Goal: Task Accomplishment & Management: Manage account settings

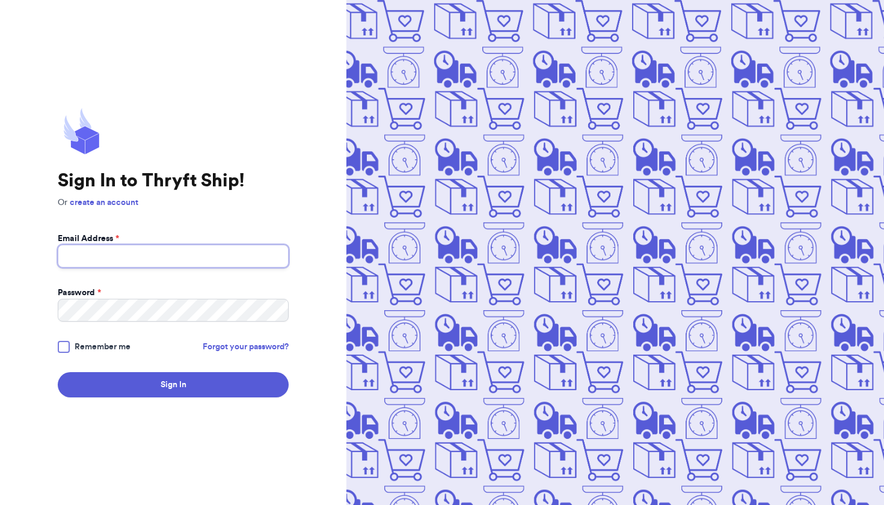
type input "aloha.pula@gmail.com"
click at [173, 385] on button "Sign In" at bounding box center [173, 384] width 231 height 25
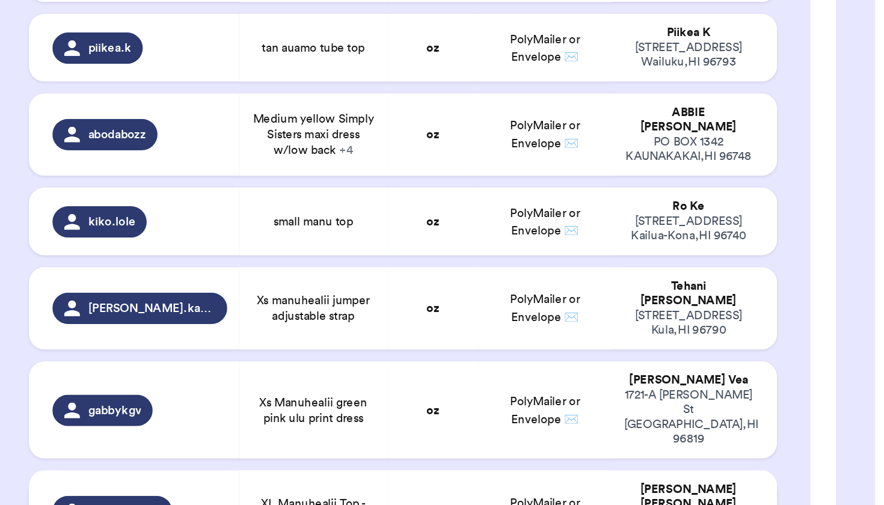
scroll to position [1081, 0]
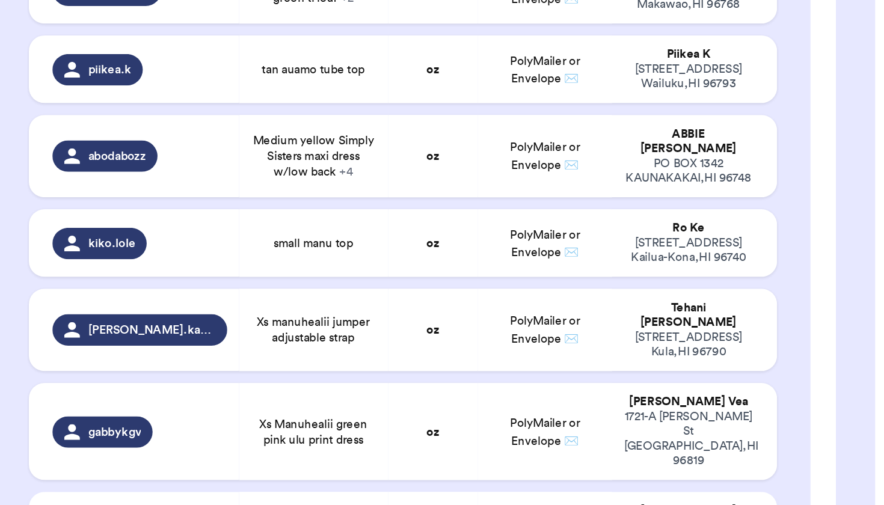
click at [172, 457] on span "XL Manuhealii Top - Pink + 1" at bounding box center [210, 466] width 77 height 19
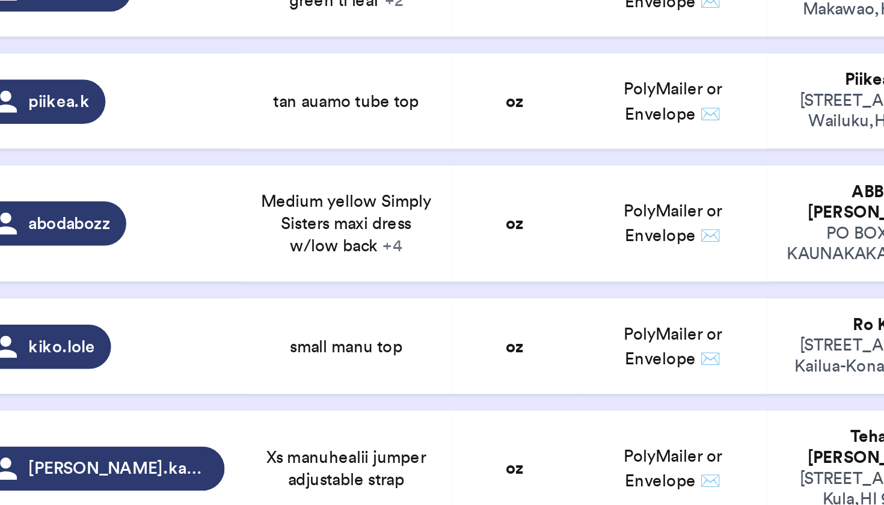
scroll to position [986, 0]
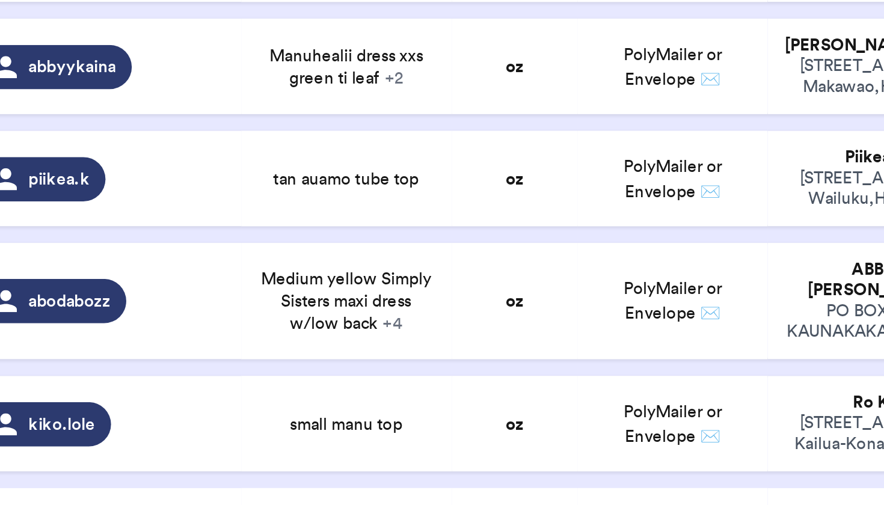
click at [186, 427] on span "Xs manuhealii jumper adjustable strap" at bounding box center [210, 436] width 77 height 19
type input "Xs manuhealii jumper adjustable strap"
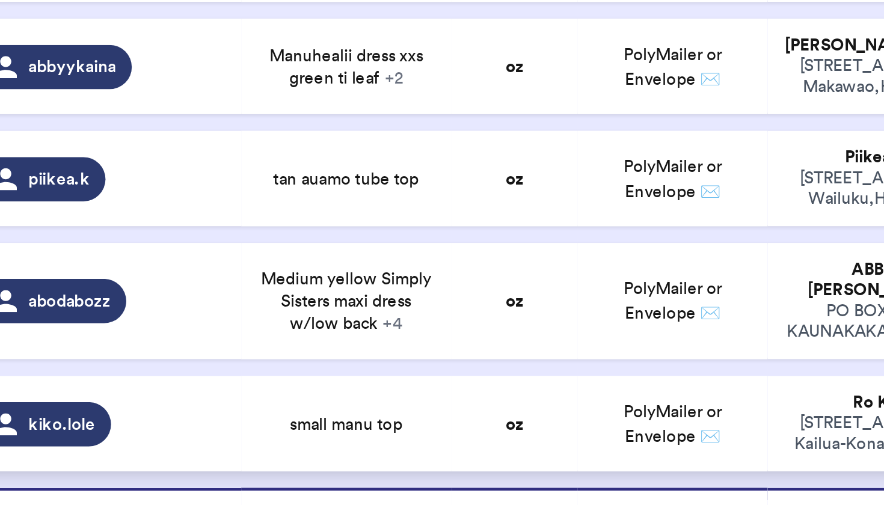
click at [186, 379] on span "small manu top" at bounding box center [210, 384] width 49 height 10
type input "small manu top"
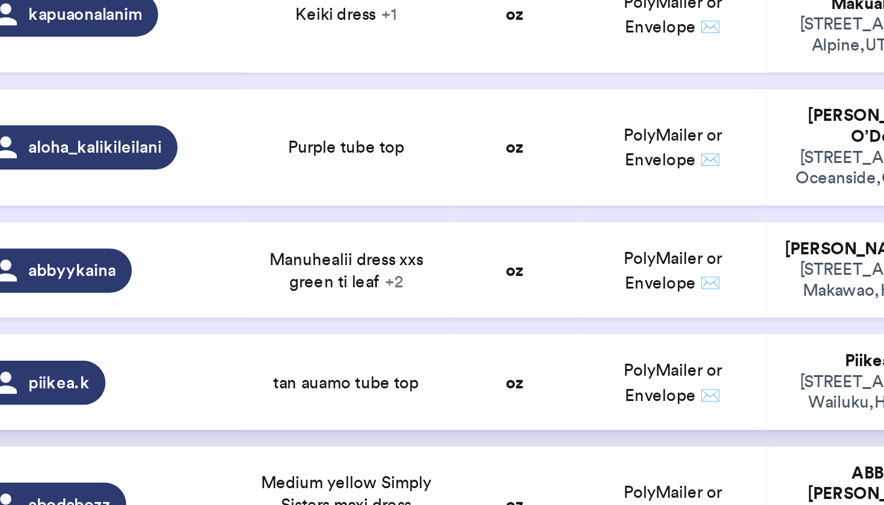
scroll to position [896, 0]
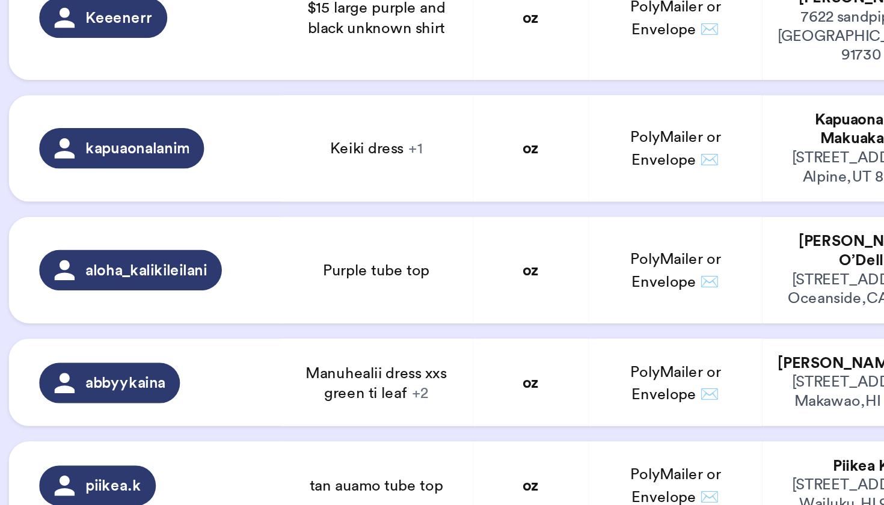
click at [184, 406] on span "Medium yellow Simply Sisters maxi dress w/low back + 4" at bounding box center [210, 420] width 77 height 29
type input "Medium yellow Simply Sisters maxi dress w/low back"
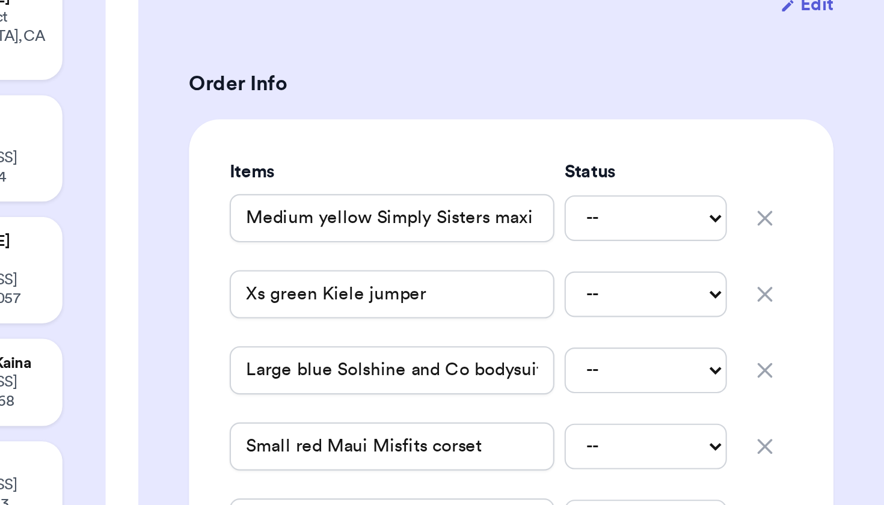
scroll to position [161, 0]
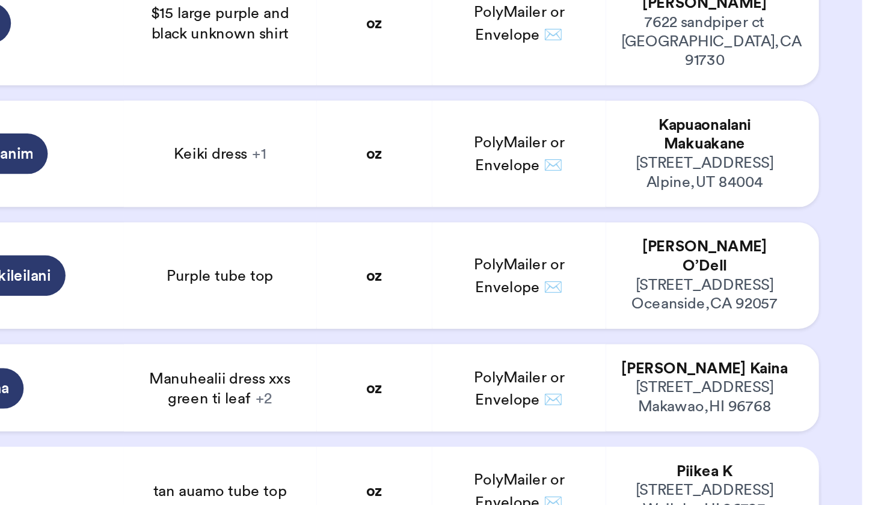
click at [256, 347] on td "oz" at bounding box center [283, 367] width 55 height 41
type input "tan auamo tube top"
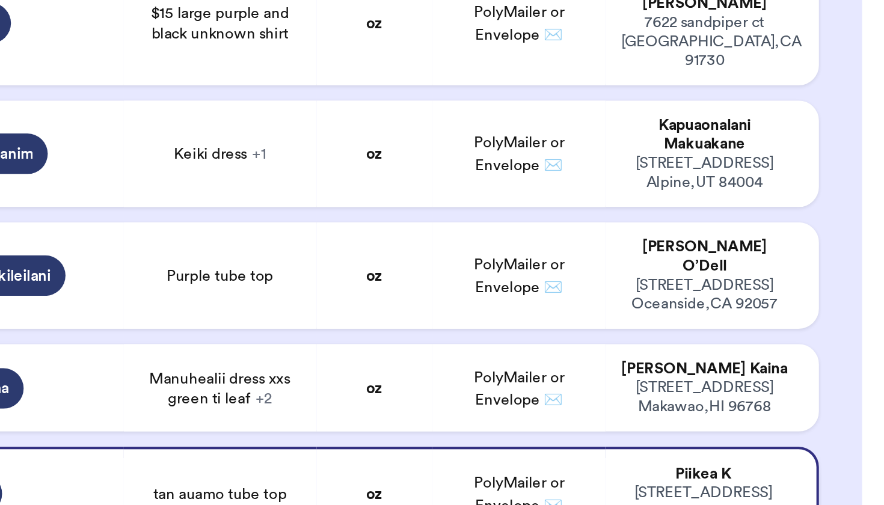
scroll to position [875, 0]
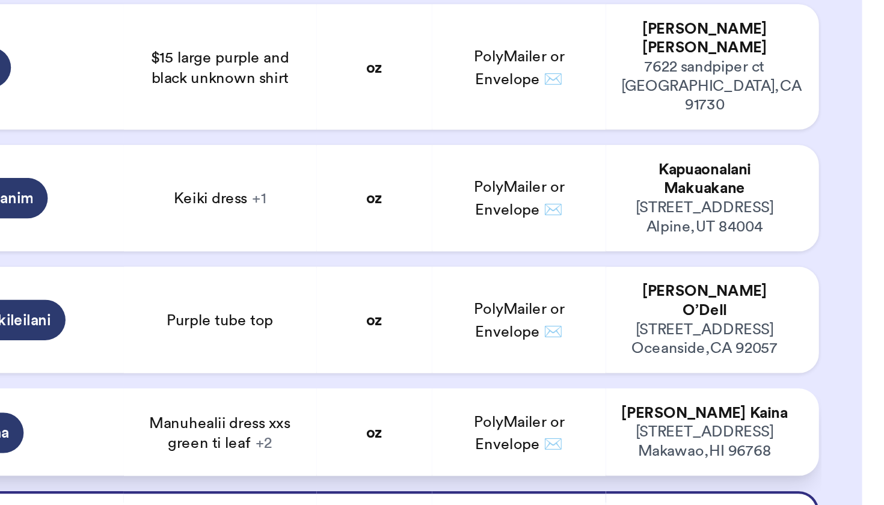
click at [172, 331] on span "Manuhealii dress xxs green ti leaf + 2" at bounding box center [210, 340] width 77 height 19
type input "Manuhealii dress xxs green ti leaf"
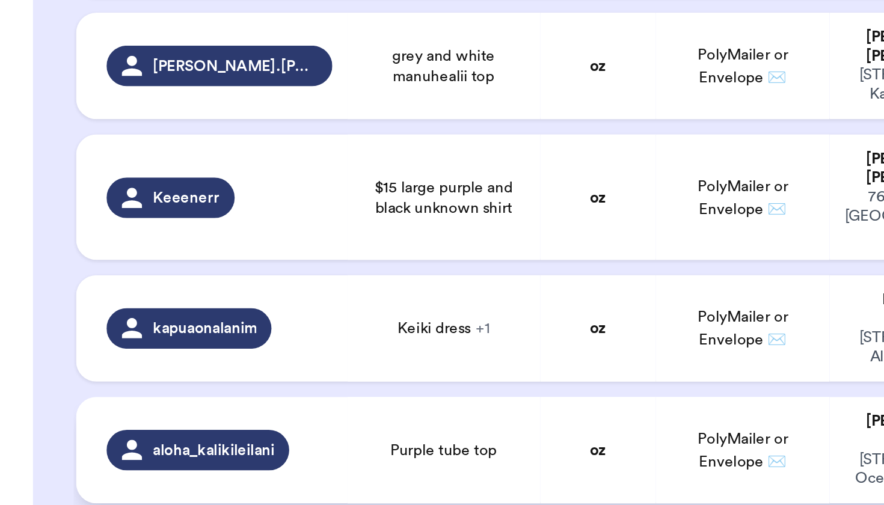
scroll to position [822, 0]
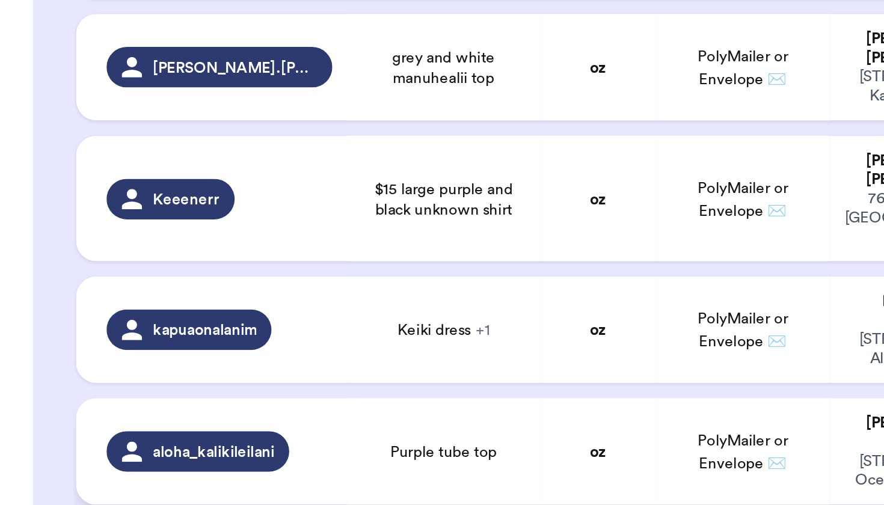
click at [236, 315] on td "Purple tube top" at bounding box center [210, 340] width 91 height 50
type input "Purple tube top"
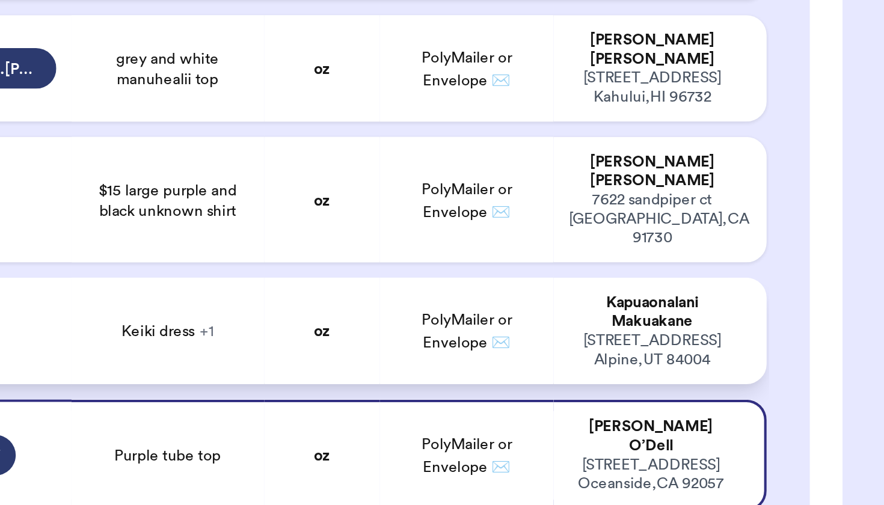
click at [188, 278] on span "Keiki dress + 1" at bounding box center [210, 283] width 44 height 10
type input "Keiki dress"
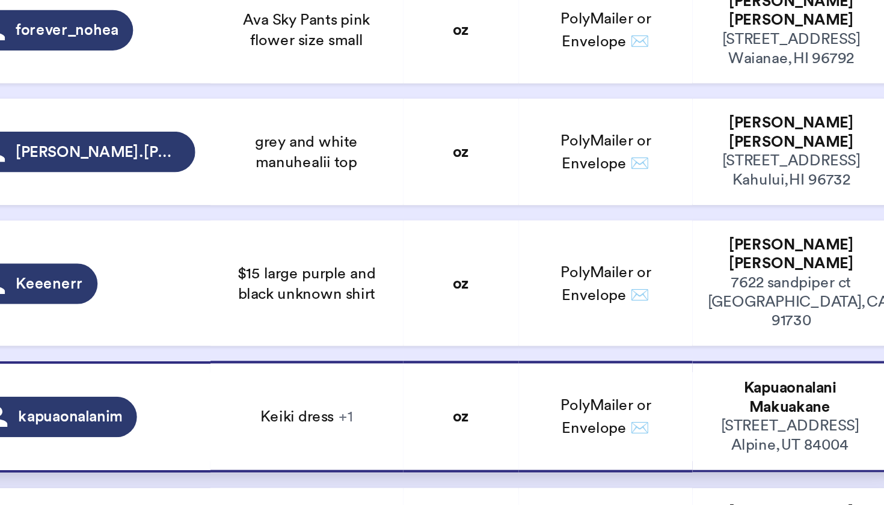
scroll to position [775, 0]
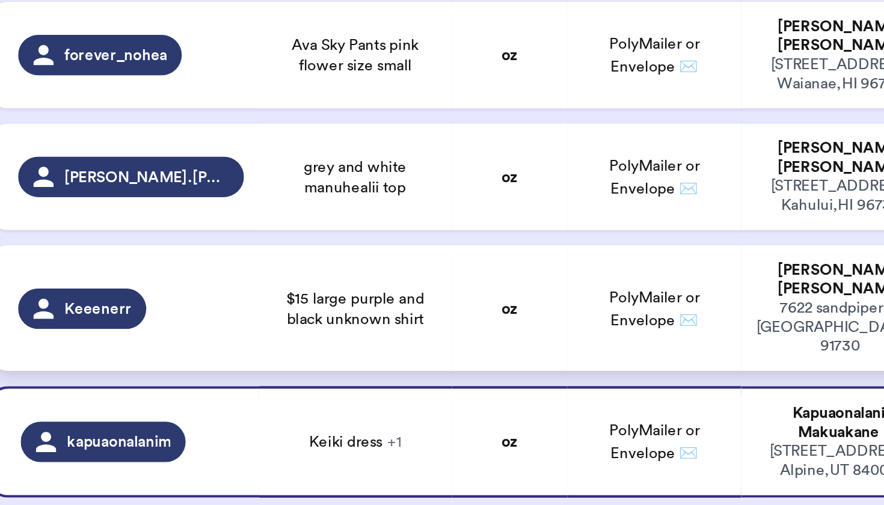
click at [74, 257] on div "Keeenerr" at bounding box center [103, 266] width 106 height 19
type input "$15 large purple and black unknown shirt"
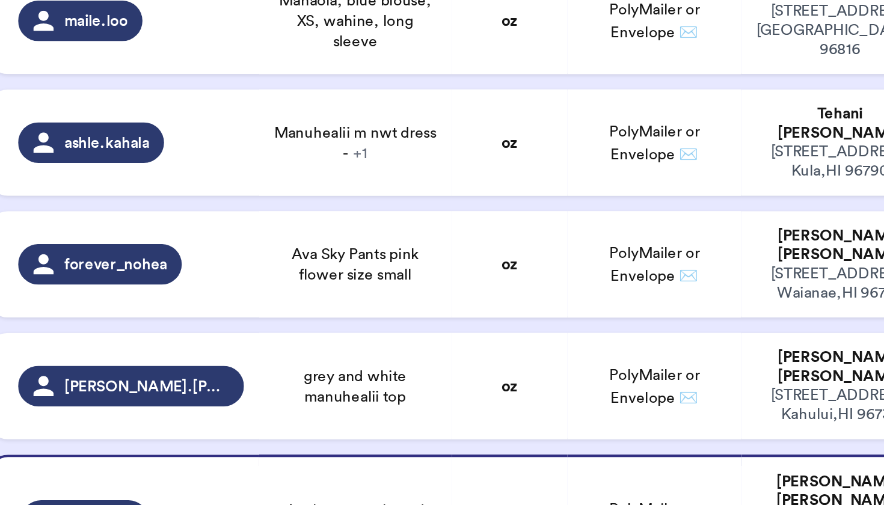
scroll to position [634, 0]
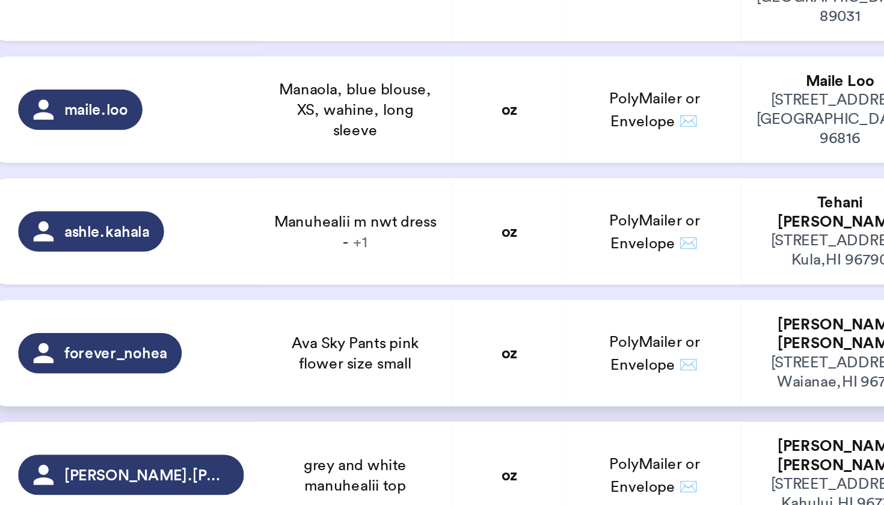
click at [165, 263] on td "Ava Sky Pants pink flower size small" at bounding box center [210, 288] width 91 height 50
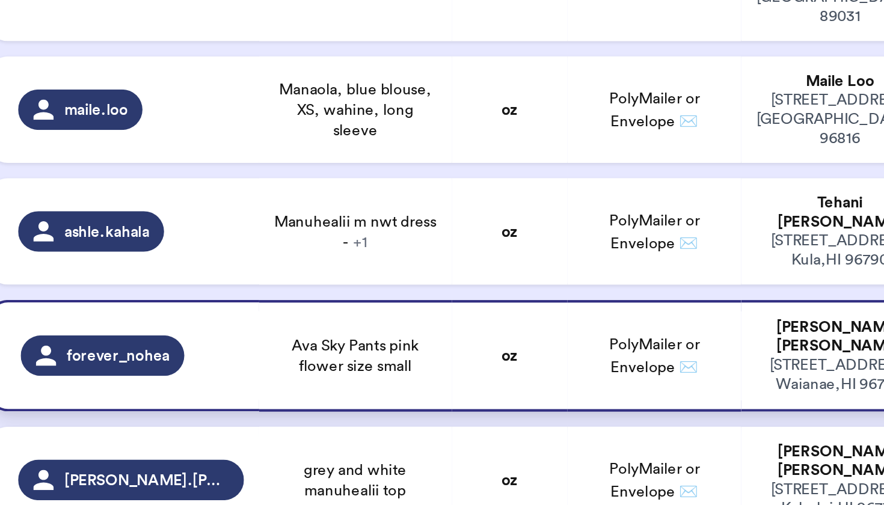
type input "Ava Sky Pants pink flower size small"
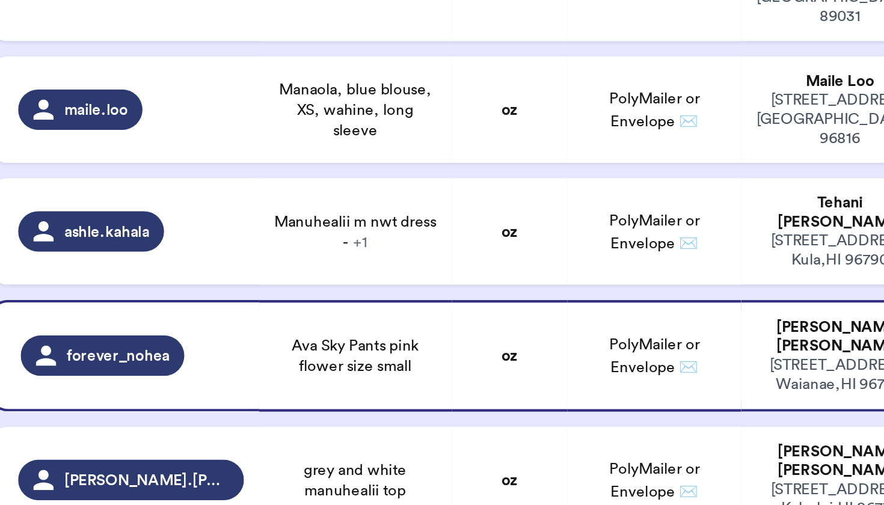
scroll to position [603, 0]
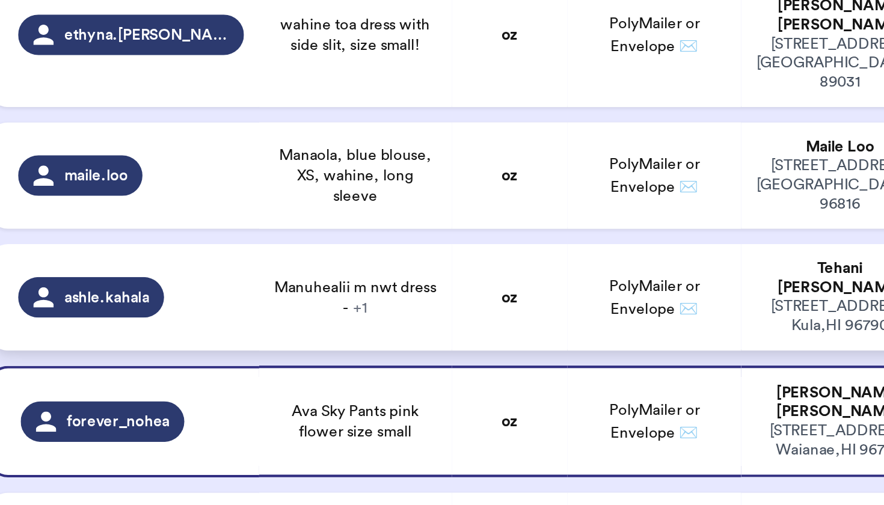
click at [195, 252] on span "Manuhealii m nwt dress - + 1" at bounding box center [210, 261] width 77 height 19
type input "Manuhealii m nwt dress -"
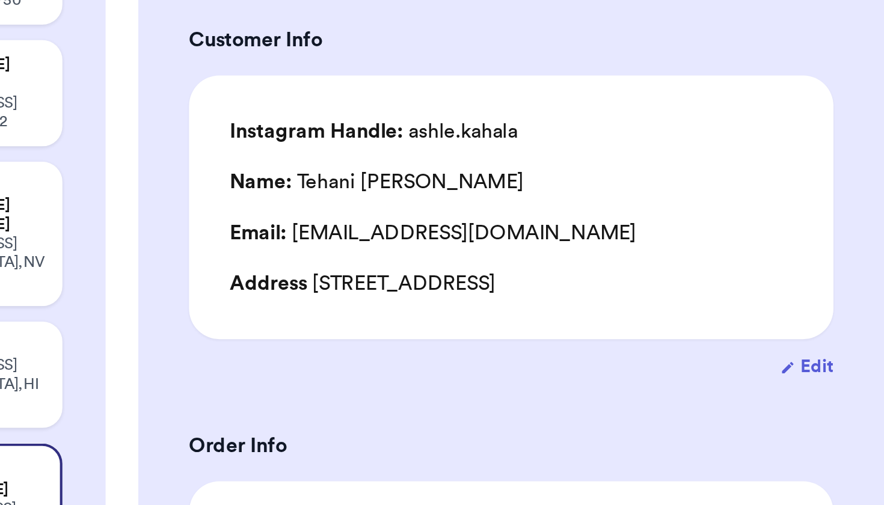
scroll to position [0, 0]
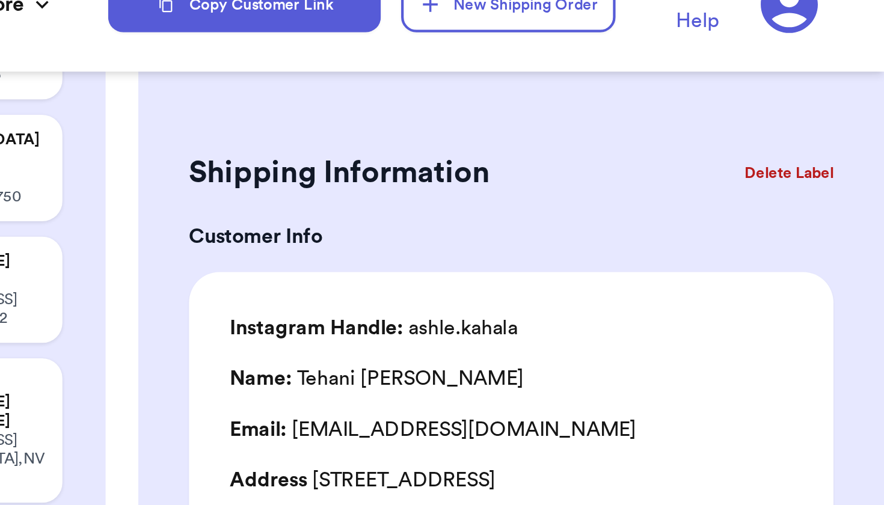
click at [813, 96] on button "Delete Label" at bounding box center [839, 109] width 52 height 26
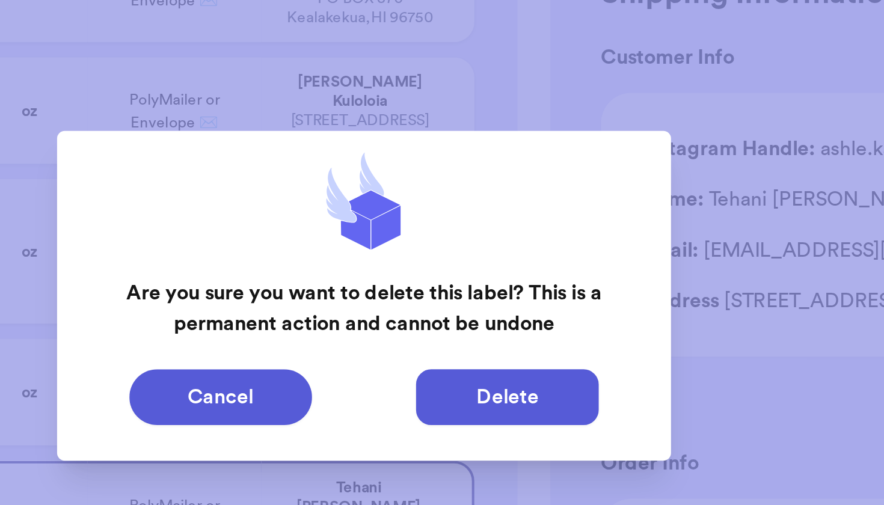
click at [466, 287] on button "Delete" at bounding box center [509, 300] width 87 height 26
type input "Simply sisters purple (xs)"
type input "Lexbreezy jumper"
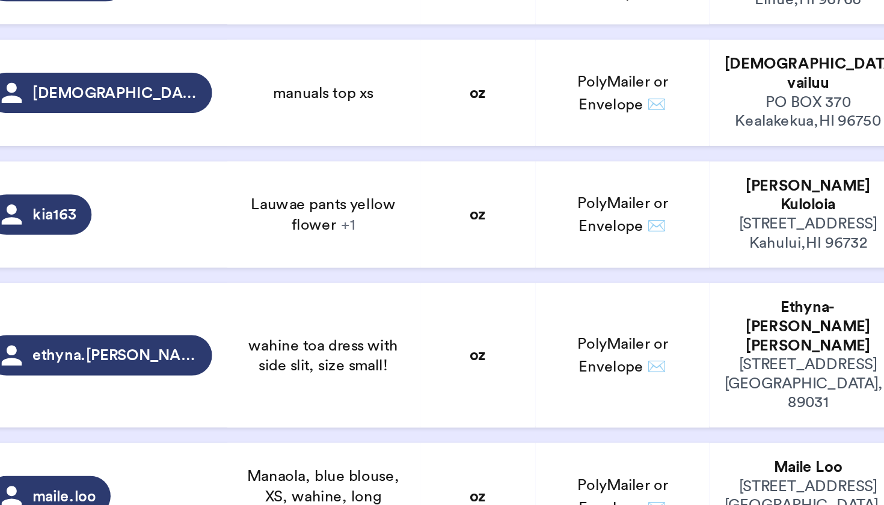
scroll to position [451, 0]
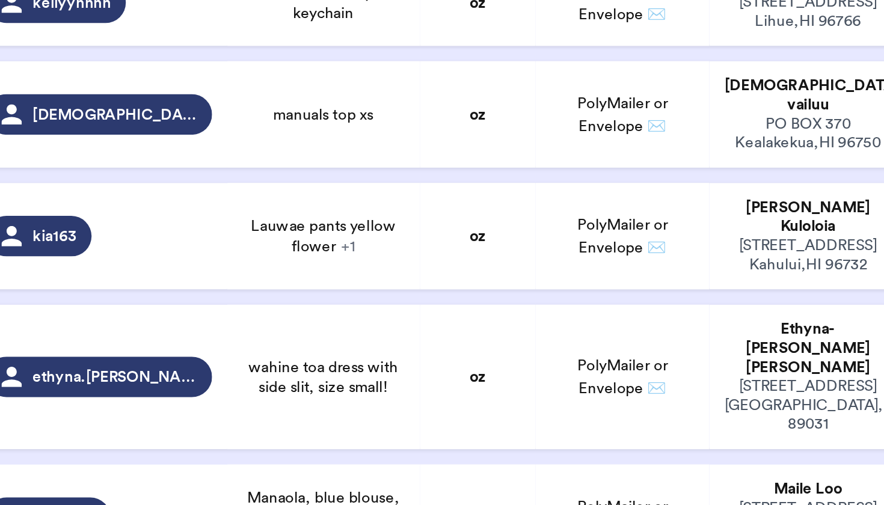
click at [256, 332] on td "oz" at bounding box center [283, 357] width 55 height 50
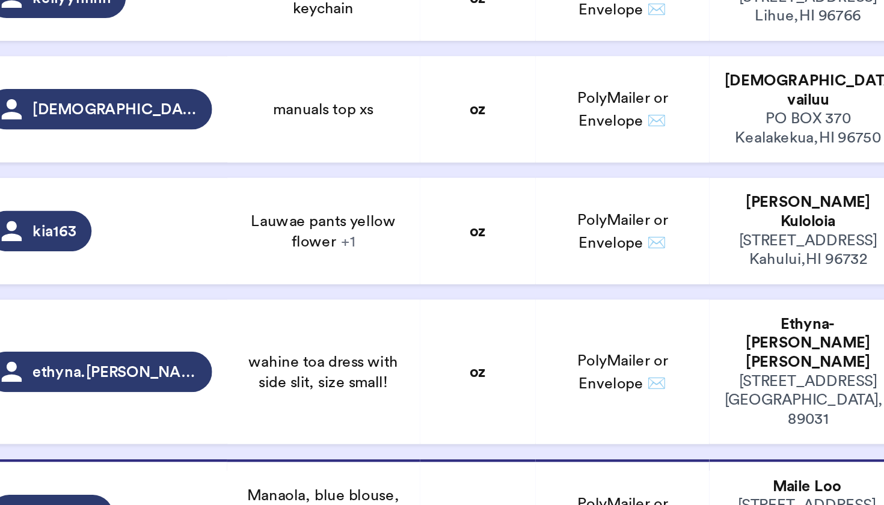
type input "Manaola, blue blouse, XS, wahine, long sleeve"
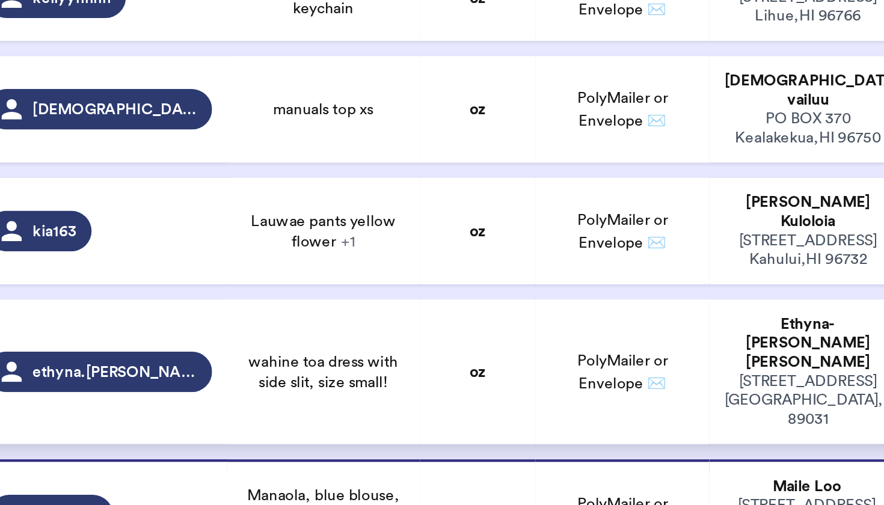
click at [165, 254] on td "wahine toa dress with side slit, size small!" at bounding box center [210, 288] width 91 height 69
type input "wahine toa dress with side slit, size small!"
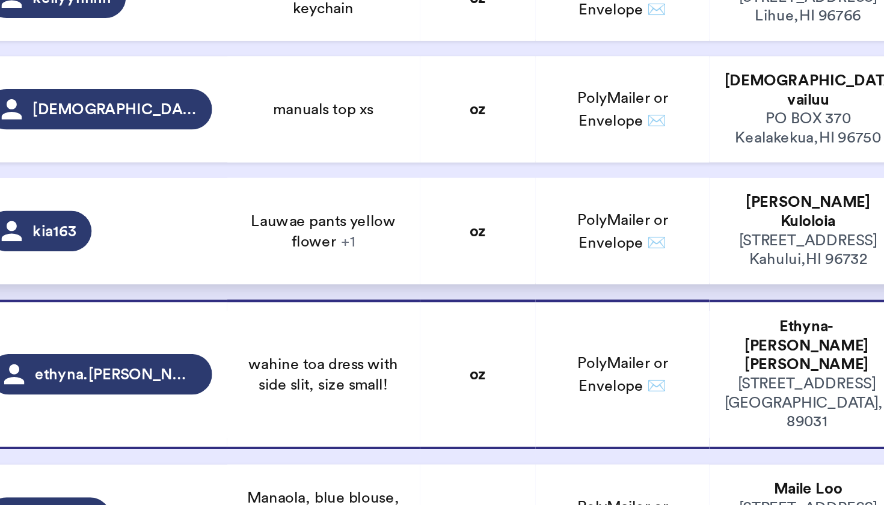
click at [172, 212] on span "Lauwae pants yellow flower + 1" at bounding box center [210, 221] width 77 height 19
type input "Lauwae pants yellow flower"
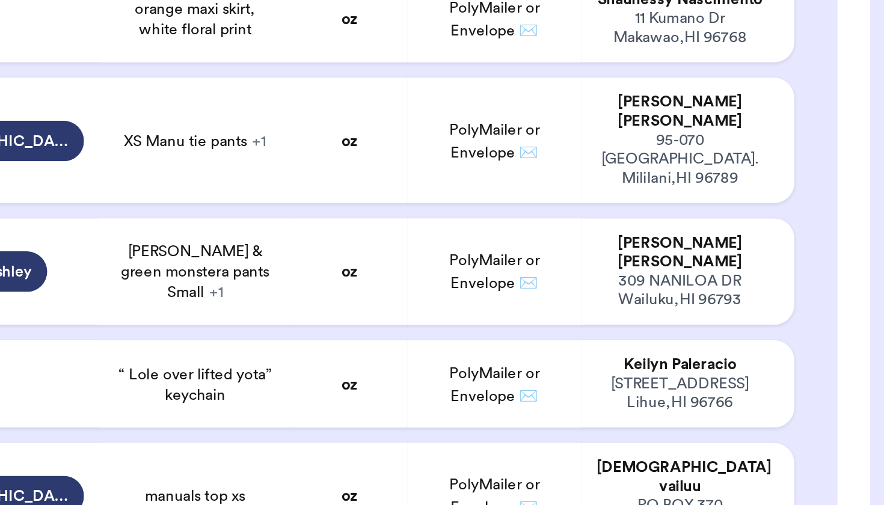
scroll to position [278, 0]
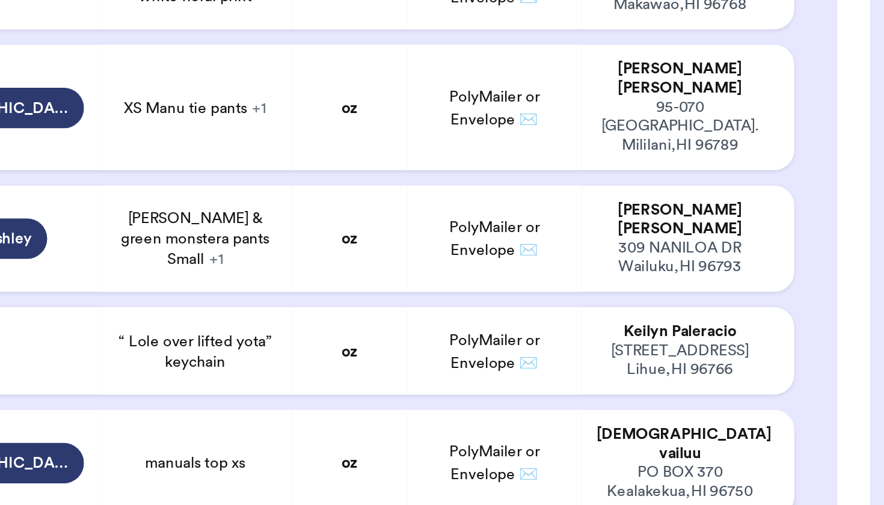
click at [172, 332] on div "manuals top xs" at bounding box center [210, 337] width 77 height 10
type input "manuals top xs"
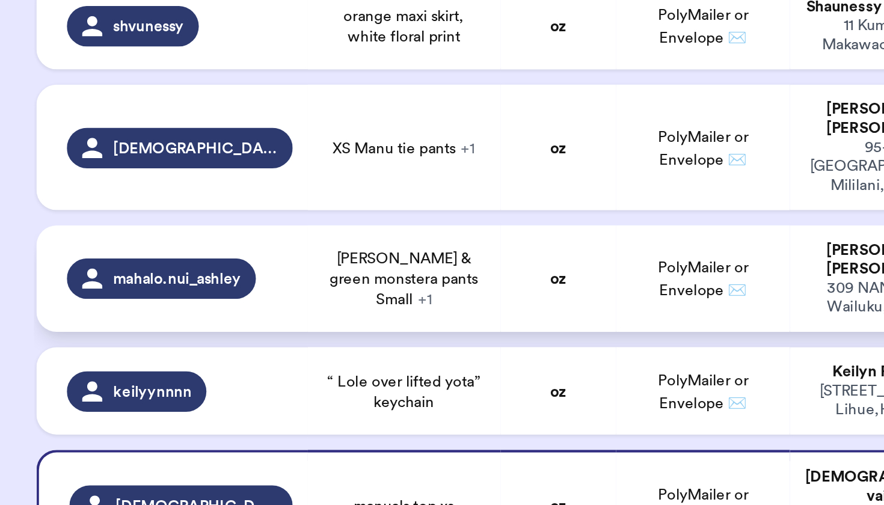
scroll to position [290, 0]
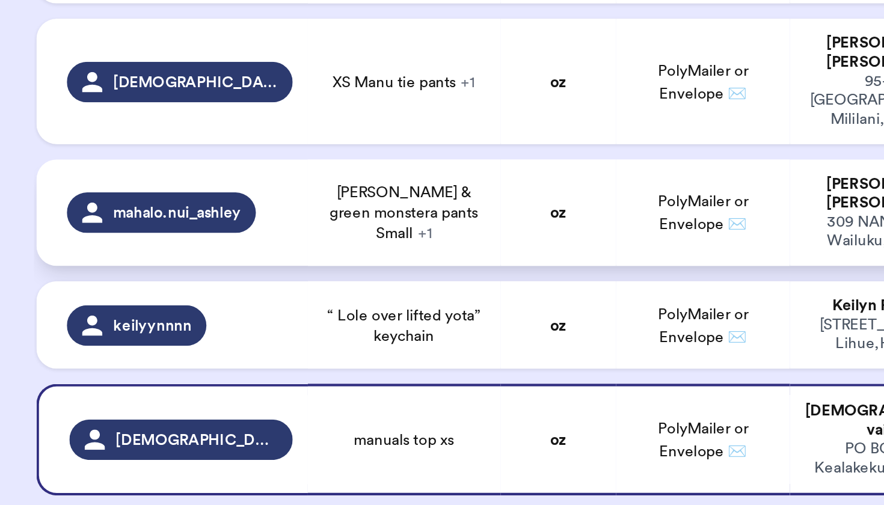
click at [226, 194] on td "[PERSON_NAME] & green monstera pants Small + 1" at bounding box center [210, 219] width 91 height 50
type input "[PERSON_NAME] & green monstera pants Small"
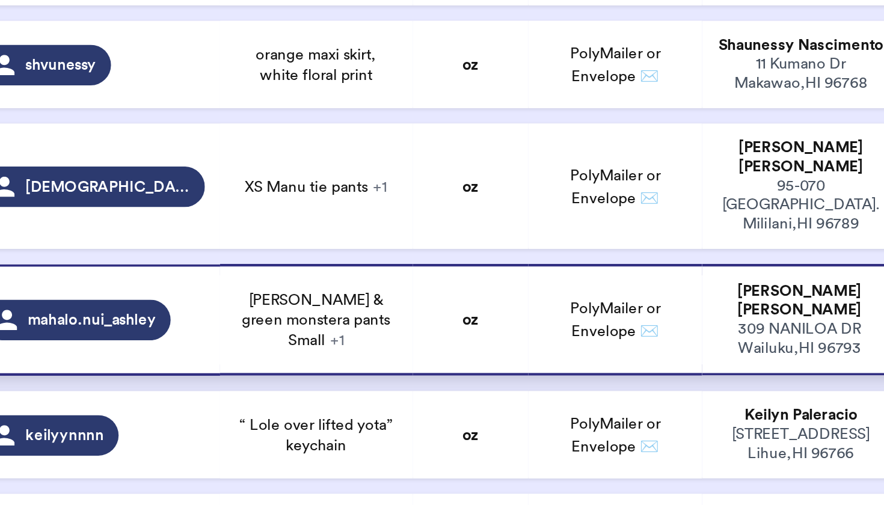
scroll to position [237, 0]
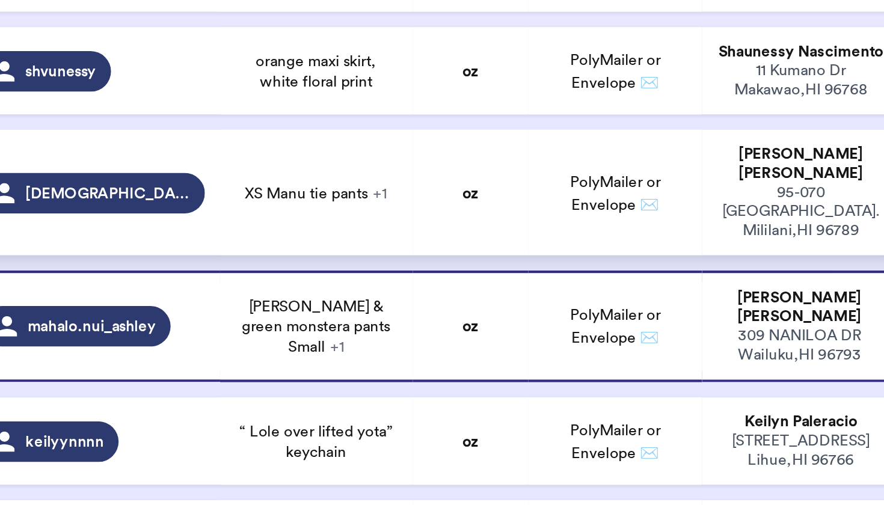
click at [186, 180] on td "XS Manu tie pants + 1" at bounding box center [210, 210] width 91 height 60
type input "XS Manu tie pants"
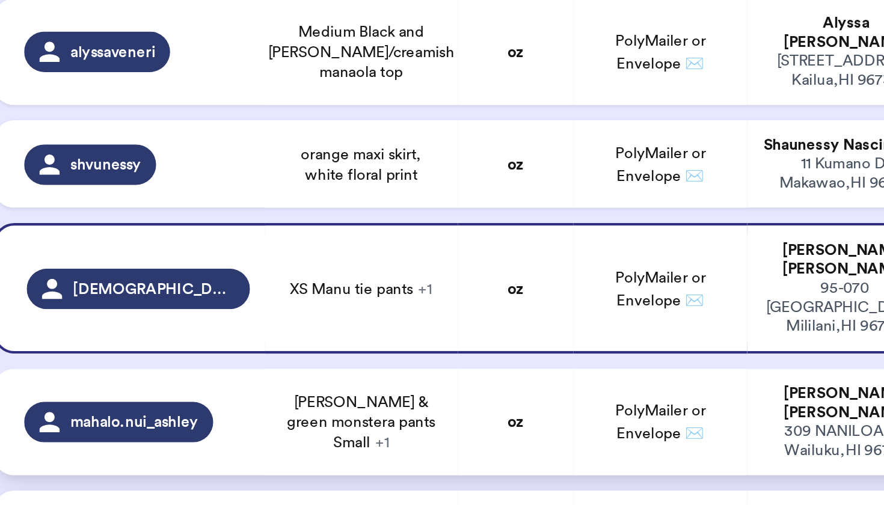
scroll to position [188, 0]
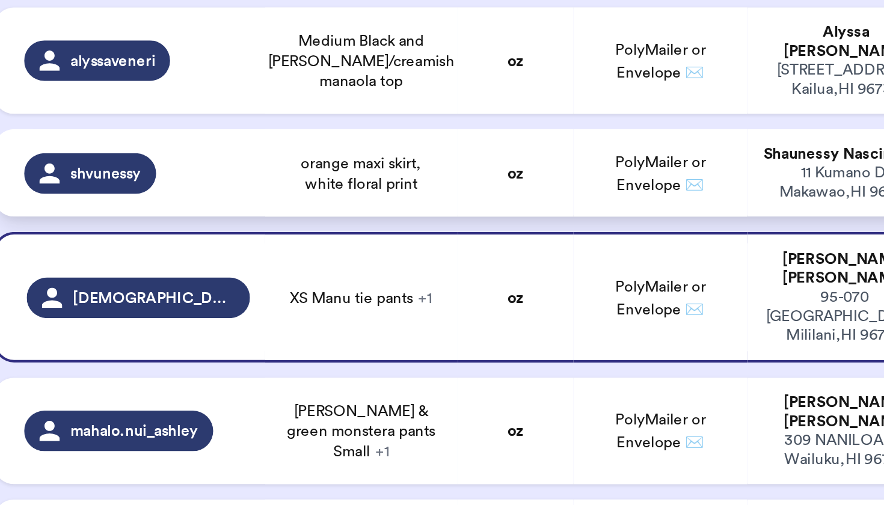
click at [206, 192] on span "orange maxi skirt, white floral print" at bounding box center [210, 201] width 77 height 19
type input "orange maxi skirt, white floral print"
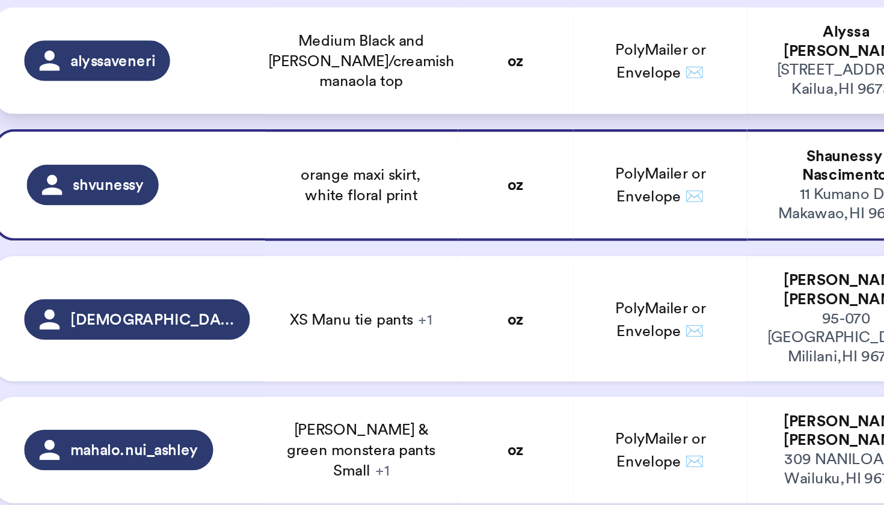
click at [177, 123] on td "Medium Black and [PERSON_NAME]/creamish manaola top" at bounding box center [210, 148] width 91 height 50
type input "Medium Black and [PERSON_NAME]/creamish manaola top"
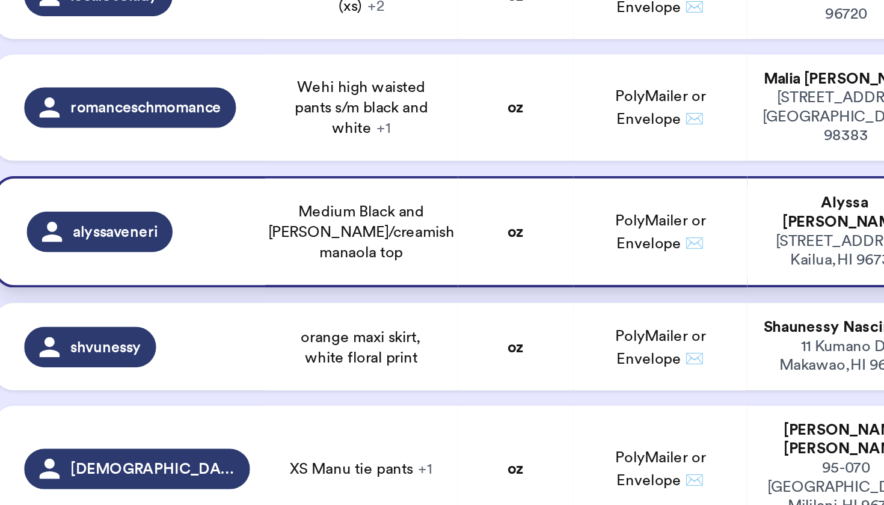
scroll to position [104, 0]
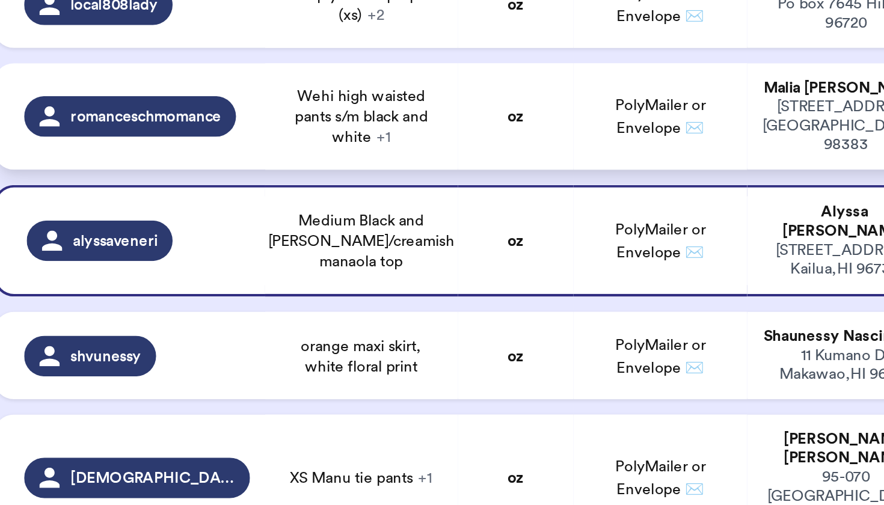
click at [177, 149] on td "Wehi high waisted pants s/m black and white + 1" at bounding box center [210, 174] width 91 height 50
type input "Wehi high waisted pants s/m black and white"
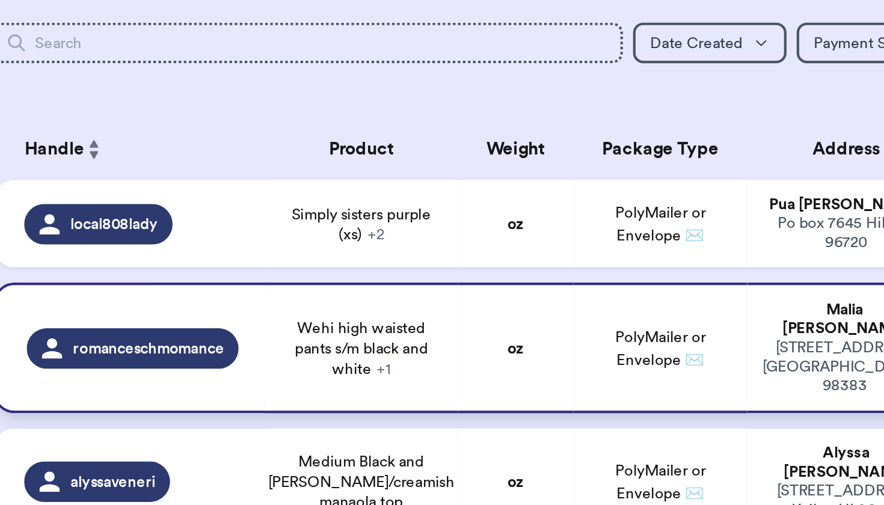
scroll to position [16, 0]
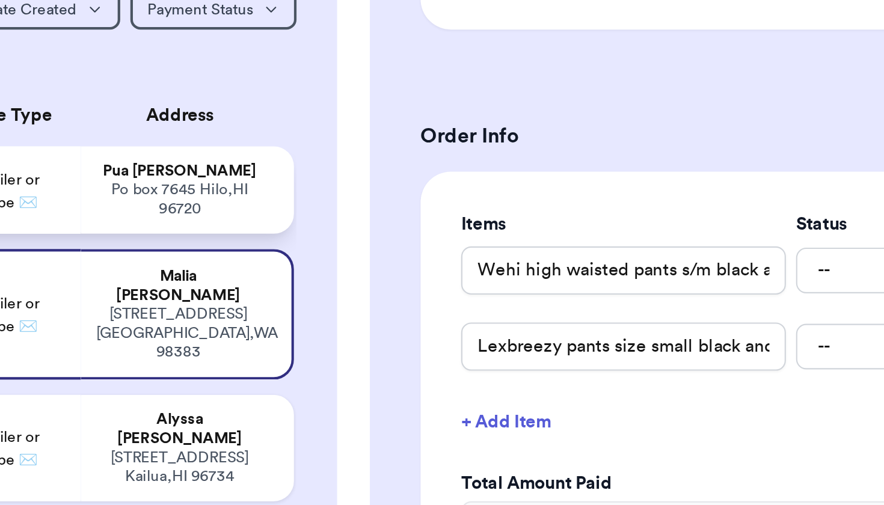
click at [400, 205] on div "Po box 7645 Hilo , HI 96720" at bounding box center [439, 214] width 79 height 18
type input "Simply sisters purple (xs)"
type input "Lexbreezy jumper"
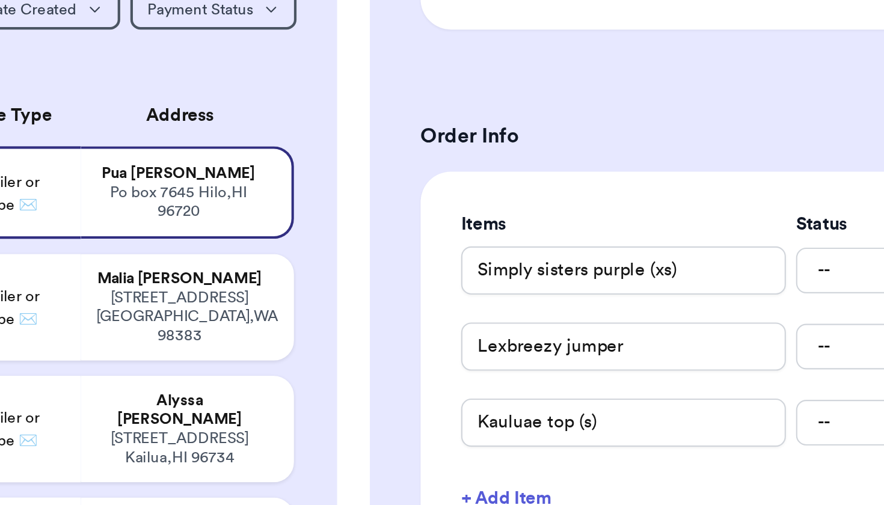
click at [554, 55] on form "Shipping Information Delete Label Customer Info Instagram Handle: local808lady …" at bounding box center [706, 419] width 305 height 942
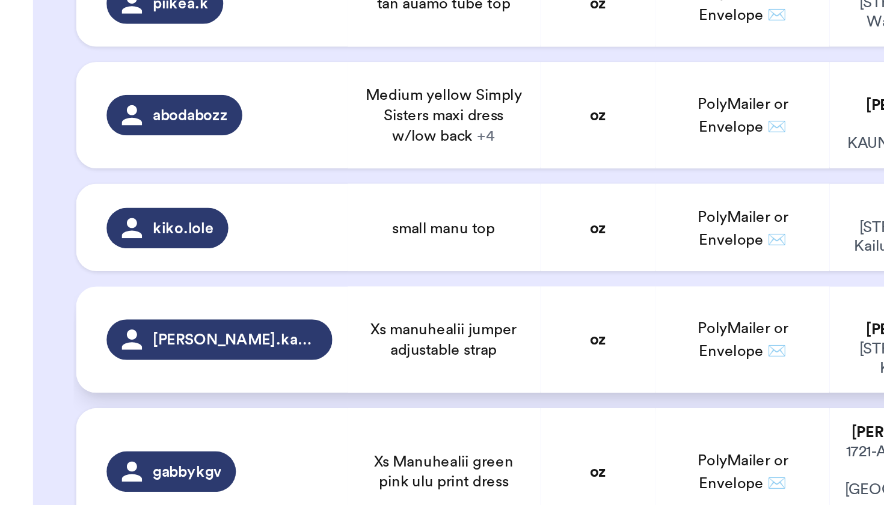
scroll to position [1094, 0]
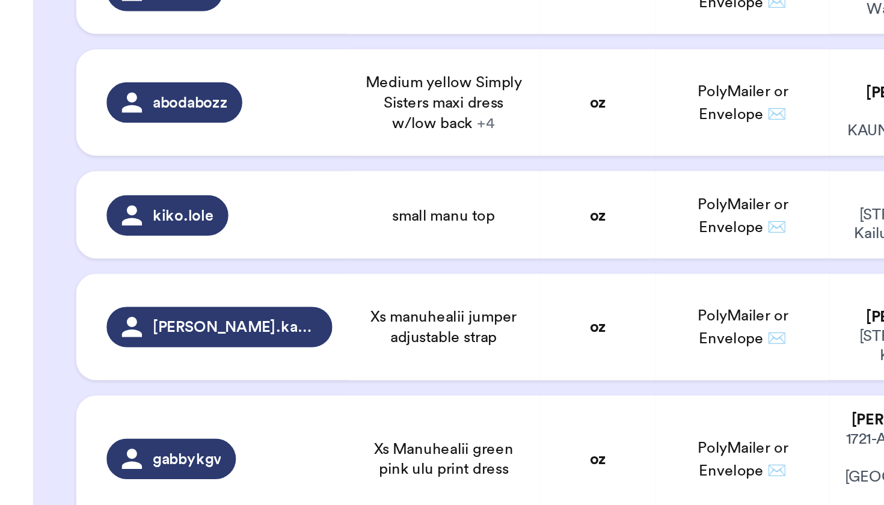
click at [270, 373] on td "oz" at bounding box center [283, 398] width 55 height 50
type input "XL Manuhealii Top - Pink"
type input "XS Manuhealii Off the Shoulder Top - Orange, Blue, White"
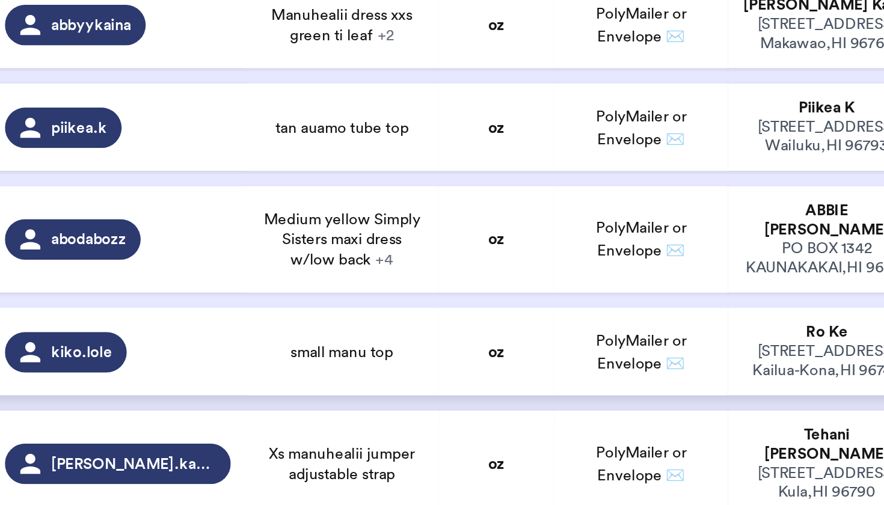
scroll to position [977, 0]
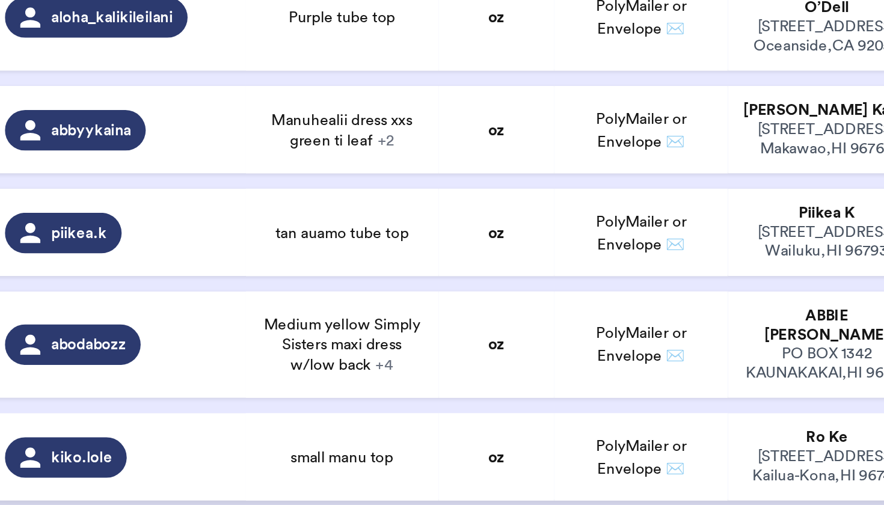
click at [256, 314] on td "oz" at bounding box center [283, 334] width 55 height 41
type input "small manu top"
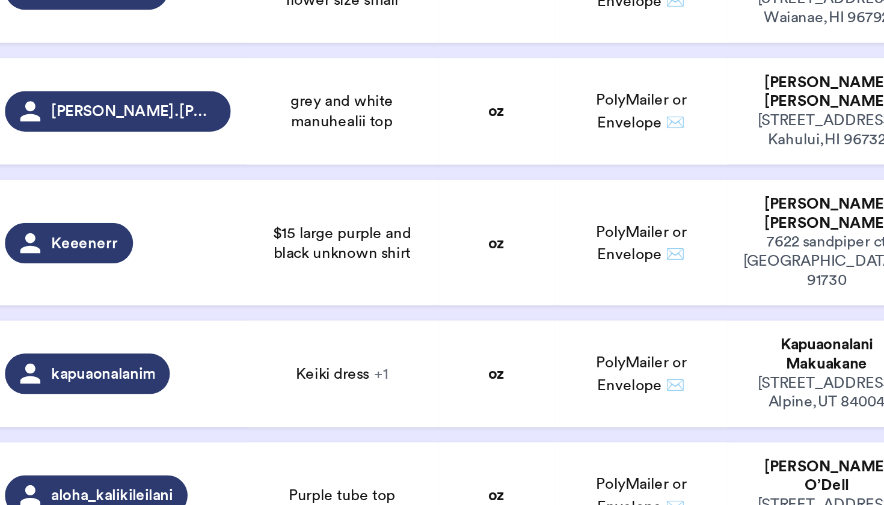
scroll to position [748, 0]
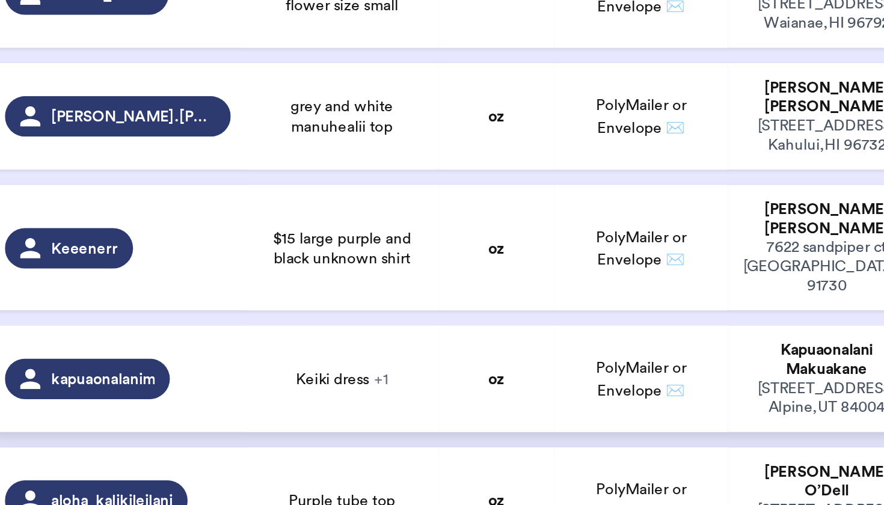
click at [256, 273] on td "oz" at bounding box center [283, 298] width 55 height 50
type input "Keiki dress"
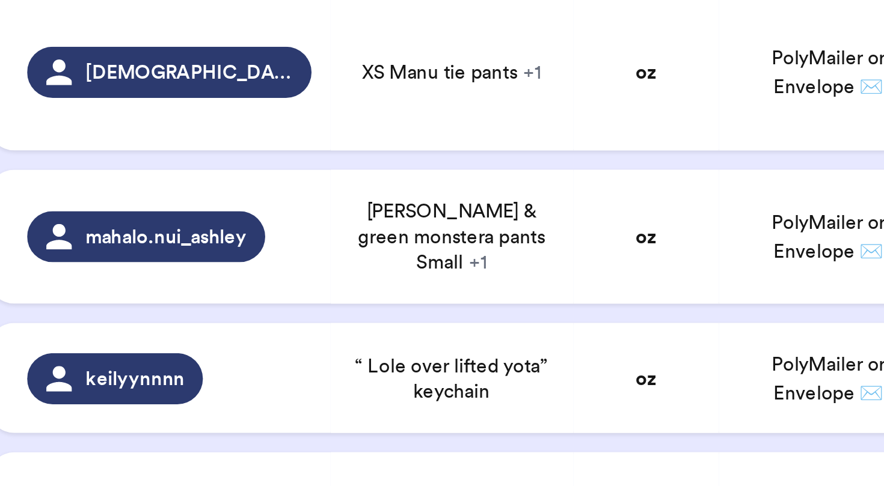
scroll to position [286, 0]
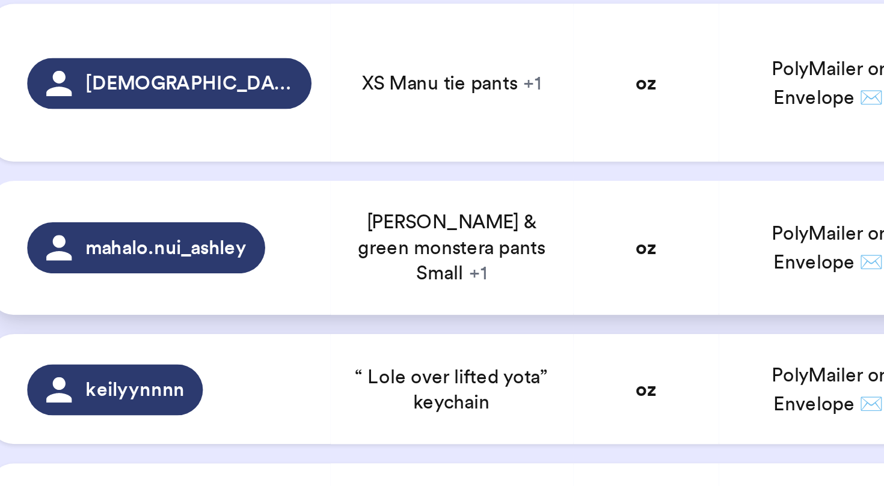
click at [186, 209] on span "[PERSON_NAME] & green monstera pants Small + 1" at bounding box center [210, 223] width 77 height 29
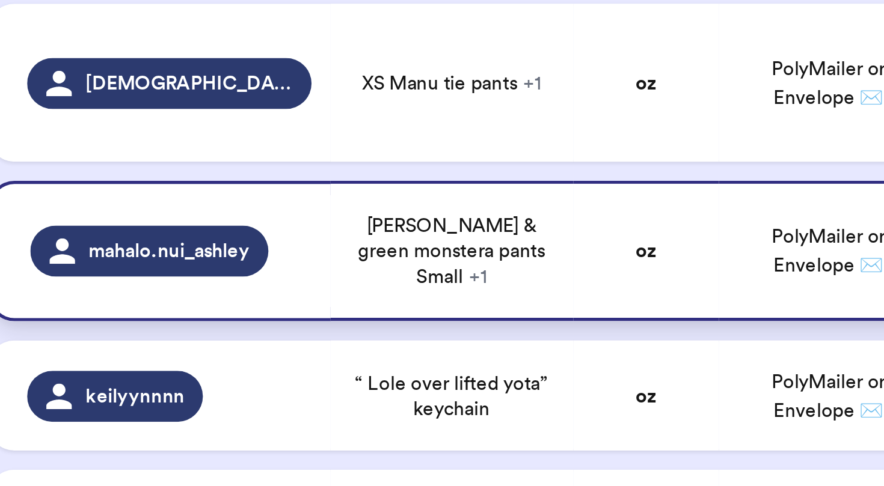
type input "[PERSON_NAME] & green monstera pants Small"
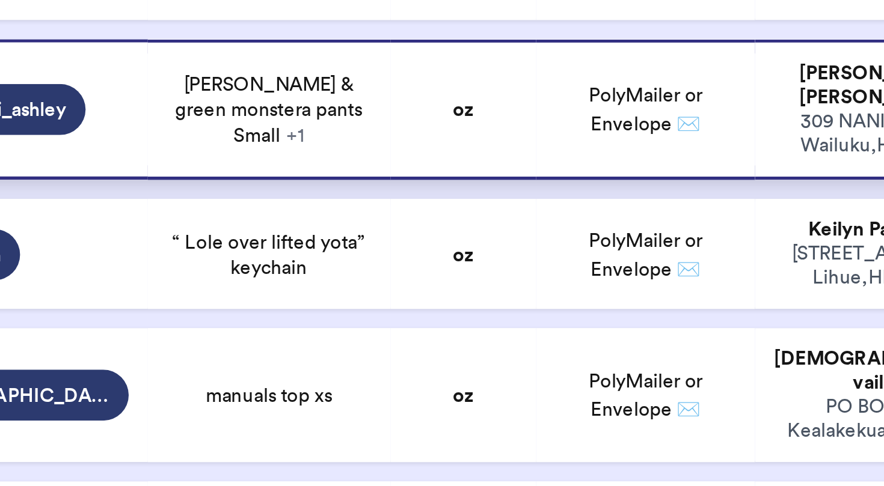
scroll to position [357, 0]
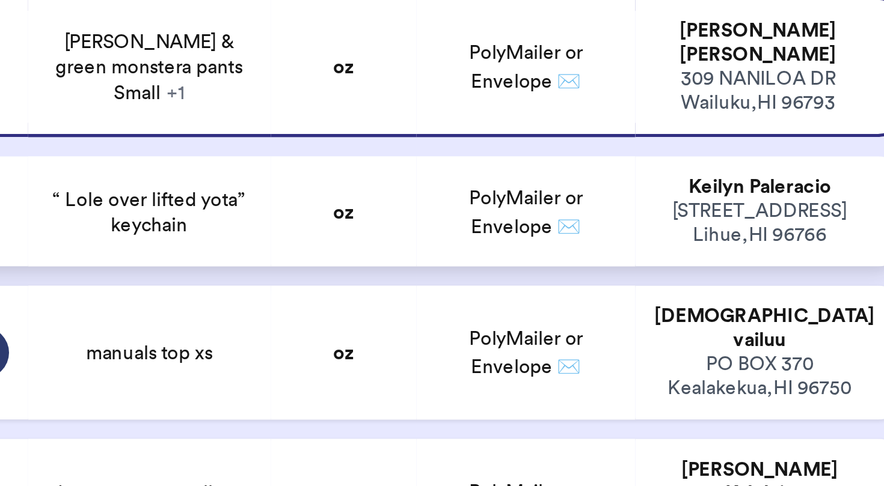
click at [331, 199] on span "PolyMailer or Envelope ✉️" at bounding box center [352, 208] width 43 height 18
type input "“ Lole over lifted yota” keychain"
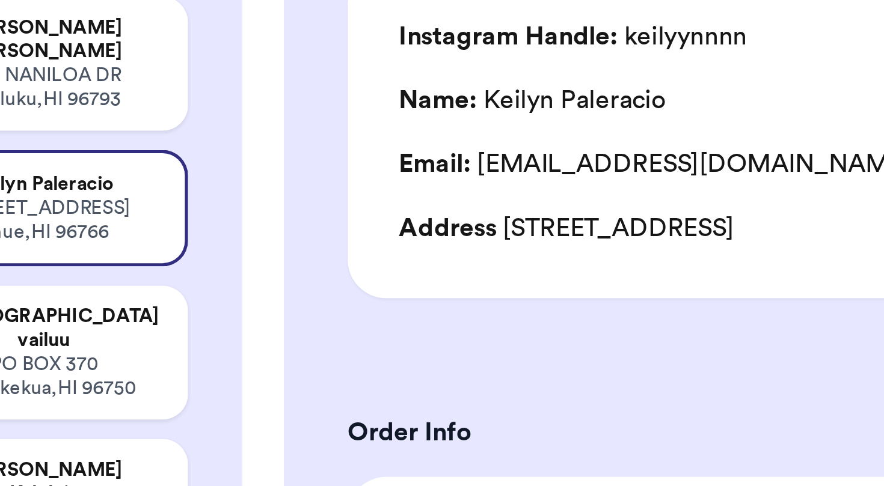
scroll to position [16, 0]
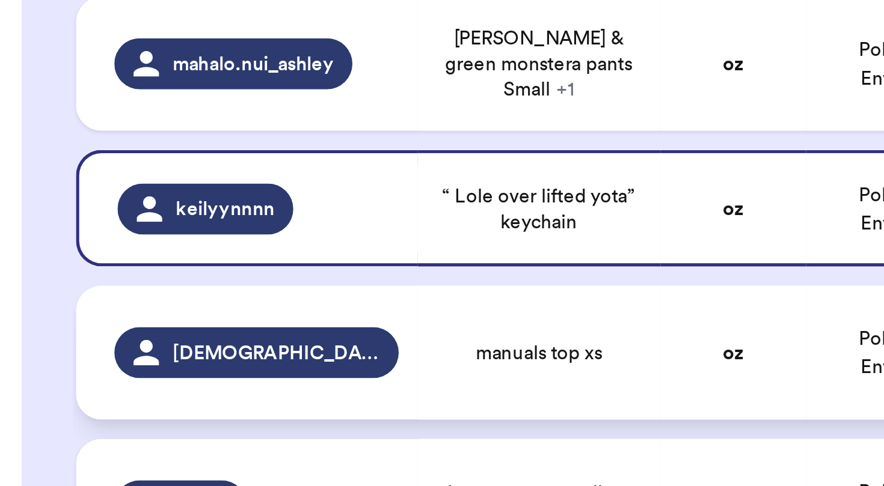
click at [176, 256] on div "manuals top xs" at bounding box center [210, 261] width 77 height 10
type input "manuals top xs"
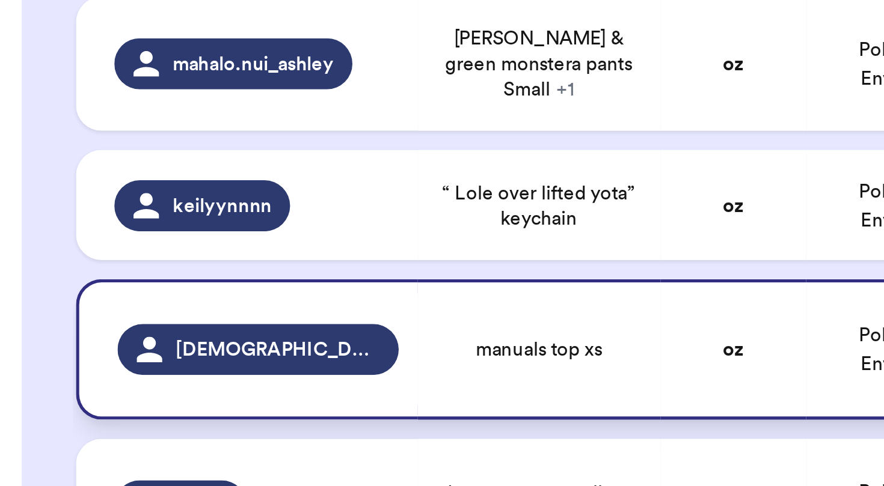
scroll to position [382, 0]
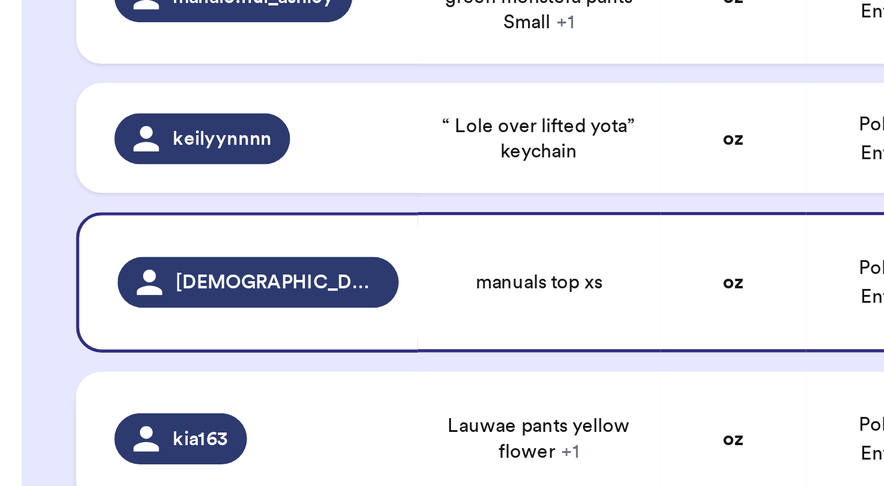
click at [180, 268] on td "Lauwae pants yellow flower + 1" at bounding box center [210, 293] width 91 height 50
type input "Lauwae pants yellow flower"
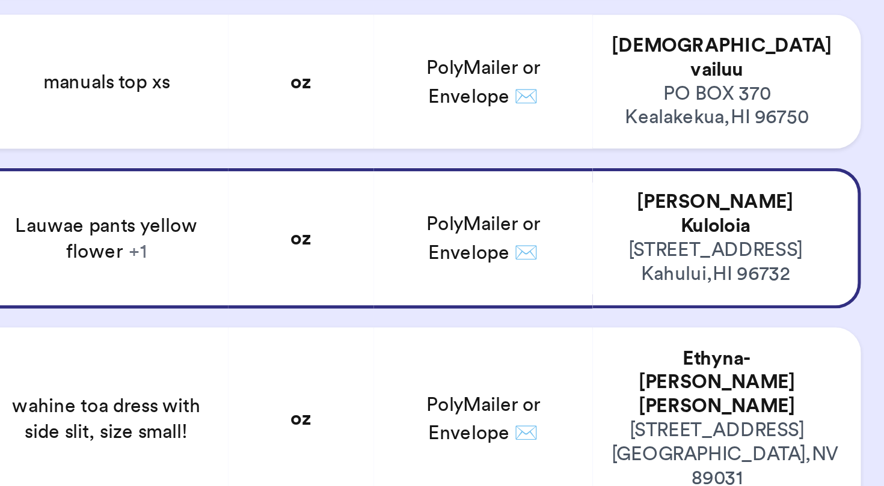
scroll to position [455, 0]
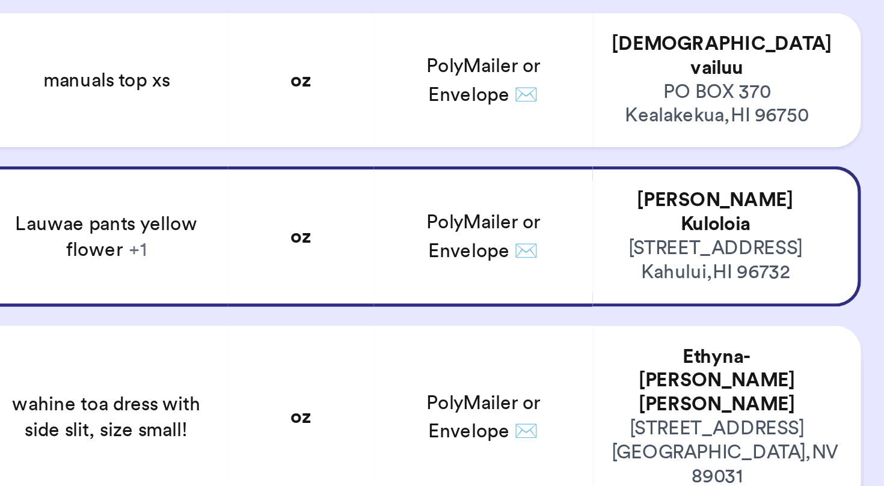
click at [256, 253] on td "oz" at bounding box center [283, 287] width 55 height 69
type input "wahine toa dress with side slit, size small!"
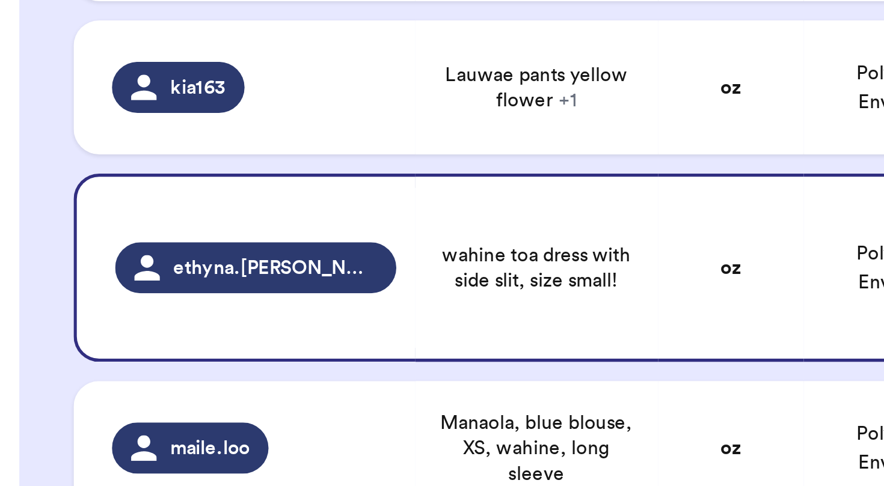
scroll to position [519, 0]
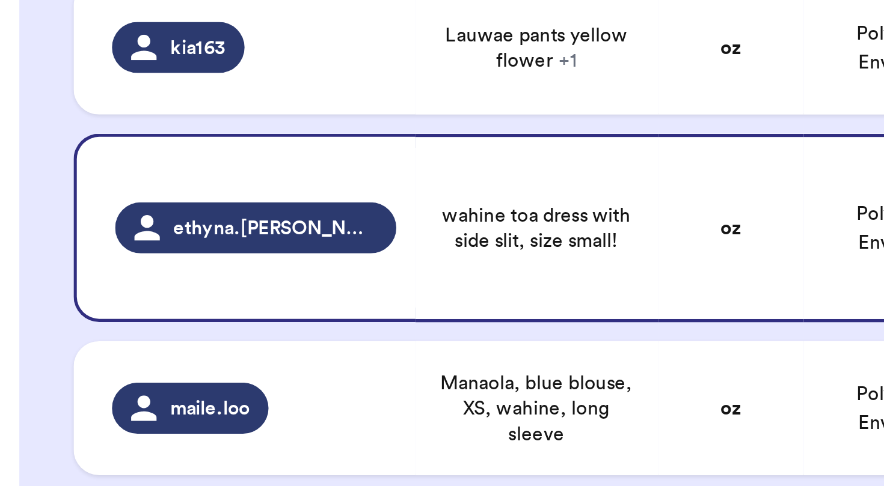
click at [97, 322] on td "forever_nohea" at bounding box center [100, 347] width 128 height 50
type input "Ava Sky Pants pink flower size small"
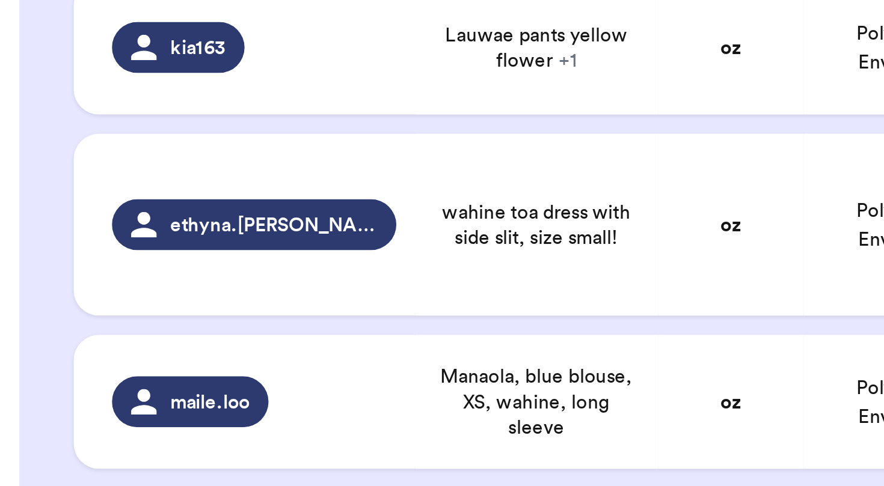
scroll to position [628, 0]
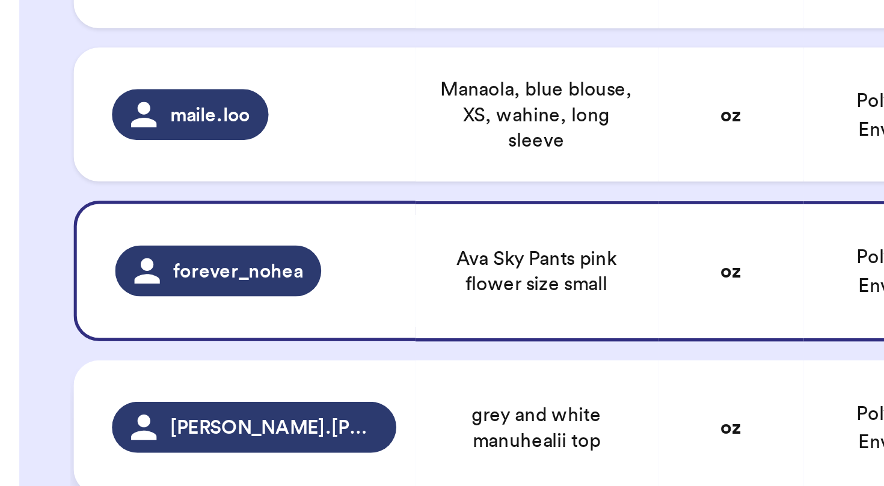
click at [165, 272] on td "grey and white manuhealii top" at bounding box center [210, 297] width 91 height 50
type input "grey and white manuhealii top"
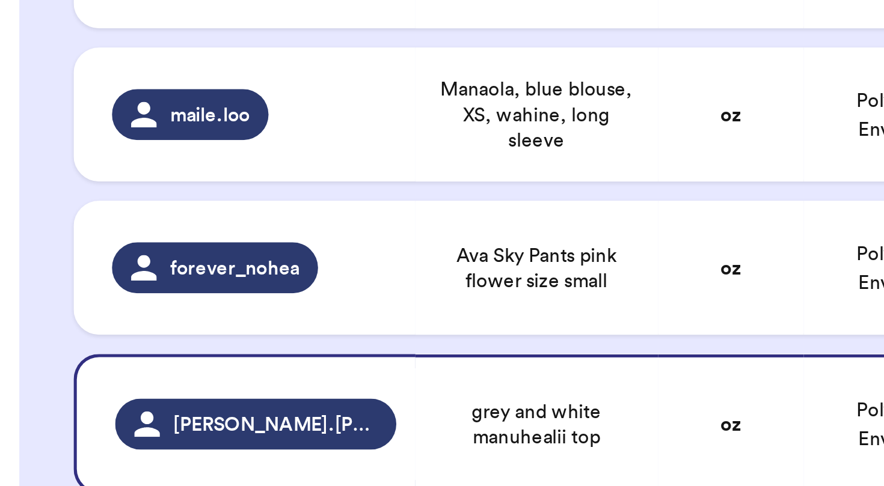
click at [149, 350] on div "Keeenerr" at bounding box center [103, 359] width 106 height 19
type input "$15 large purple and black unknown shirt"
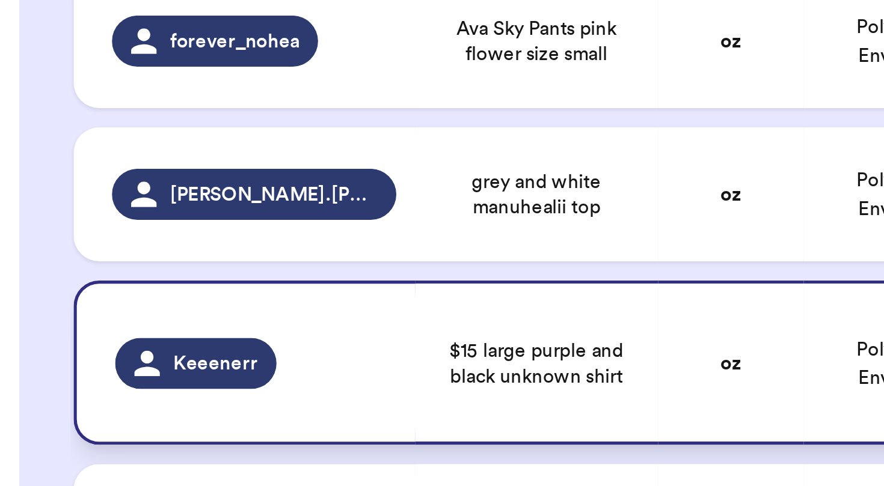
scroll to position [716, 0]
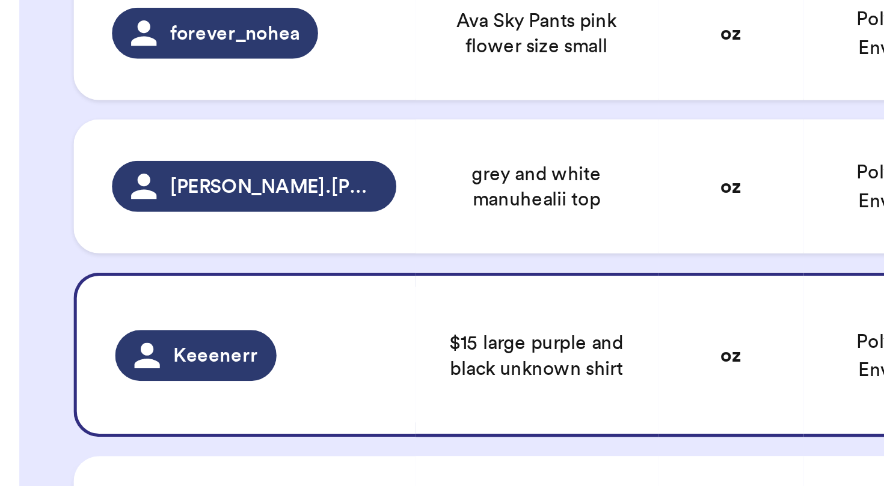
click at [188, 328] on span "Keiki dress + 1" at bounding box center [210, 333] width 44 height 10
type input "Keiki dress"
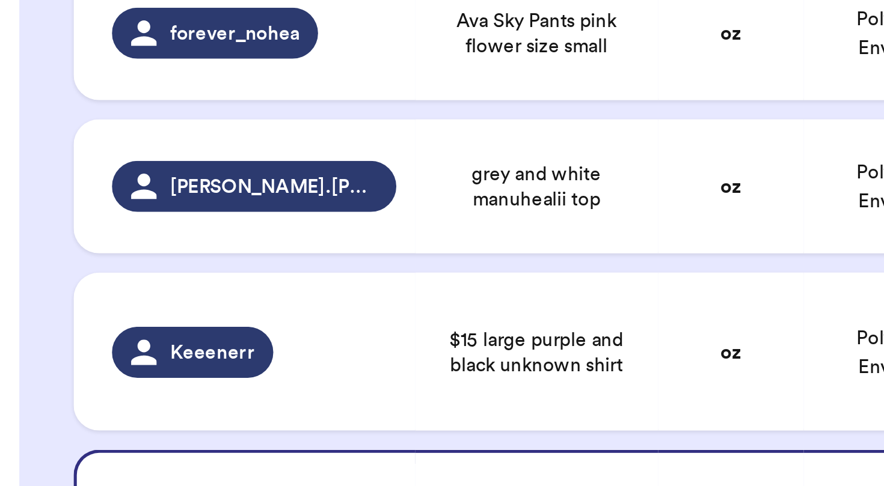
click at [189, 386] on span "Purple tube top" at bounding box center [210, 391] width 50 height 10
type input "Purple tube top"
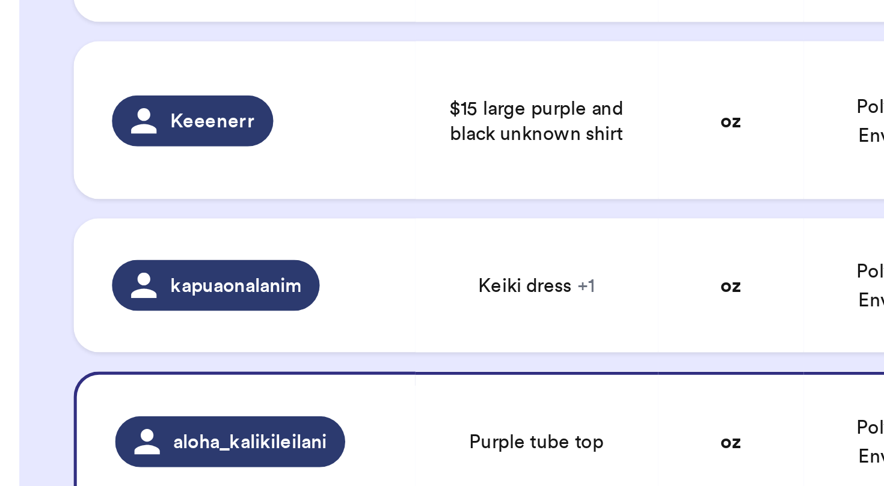
scroll to position [804, 0]
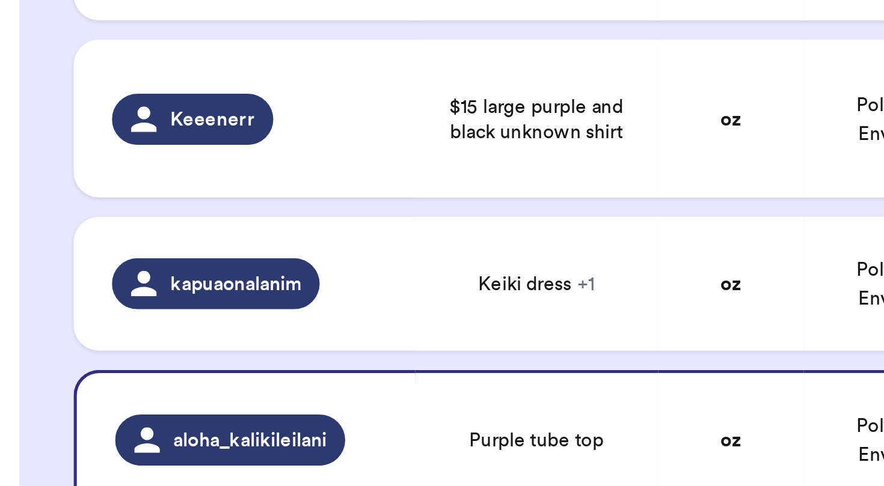
click at [199, 384] on td "tan auamo tube top" at bounding box center [210, 404] width 91 height 41
type input "tan auamo tube top"
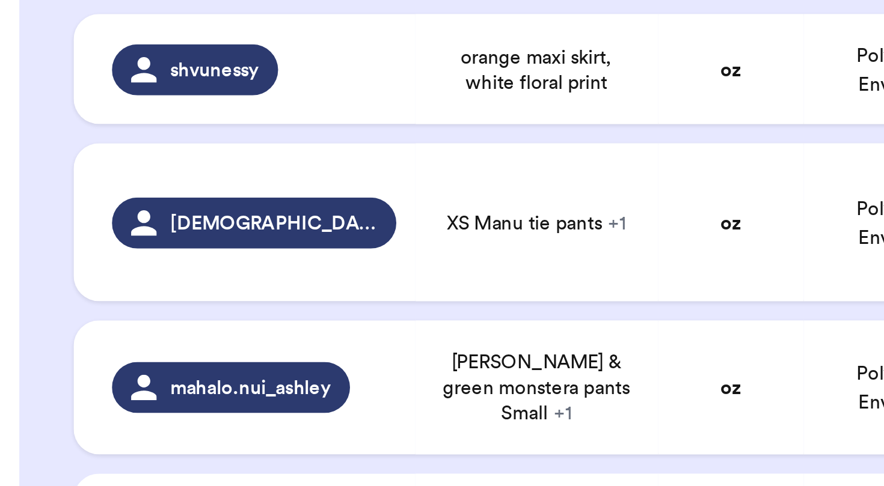
scroll to position [225, 0]
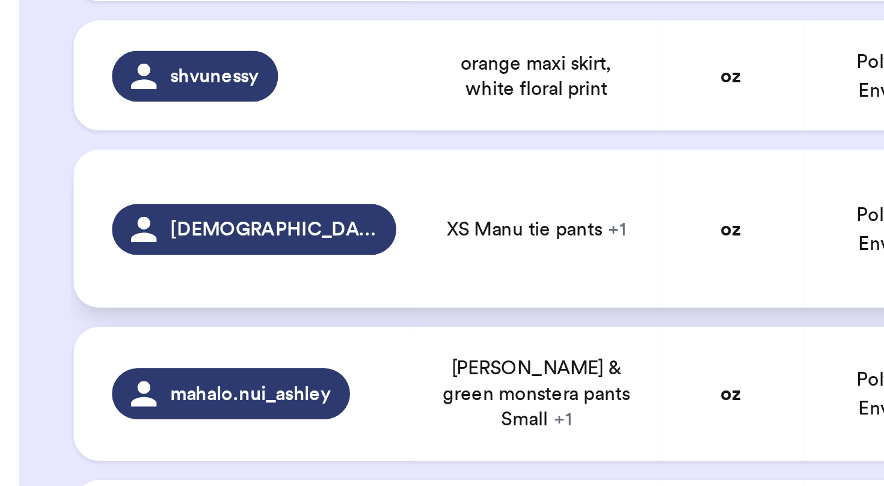
click at [237, 219] on span "+ 1" at bounding box center [240, 222] width 7 height 7
type input "XS Manu tie pants"
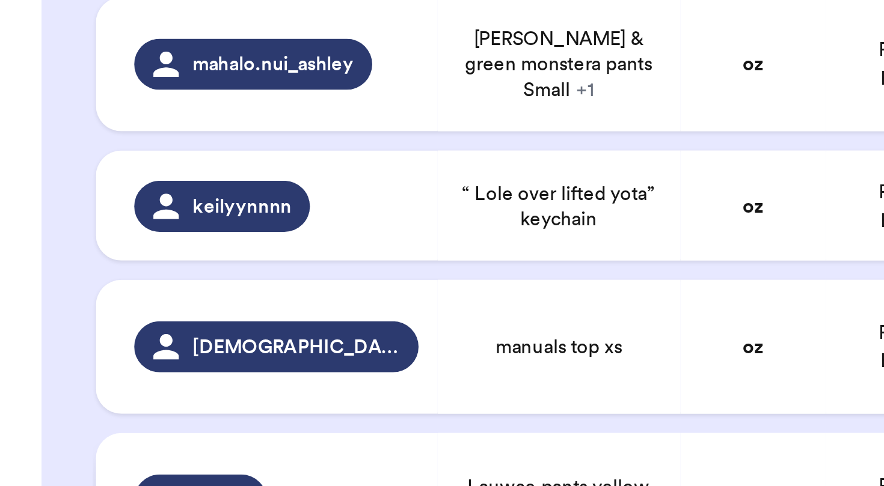
scroll to position [302, 0]
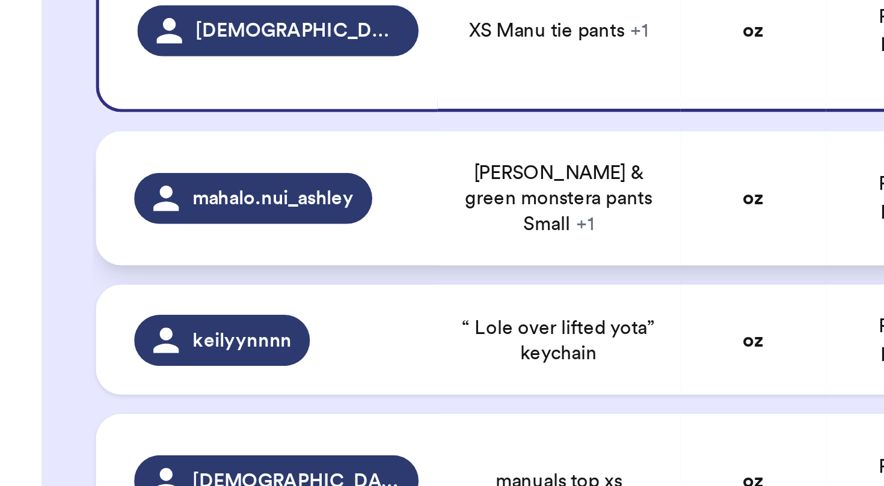
click at [201, 195] on span "[PERSON_NAME] & green monstera pants Small + 1" at bounding box center [210, 209] width 77 height 29
type input "[PERSON_NAME] & green monstera pants Small"
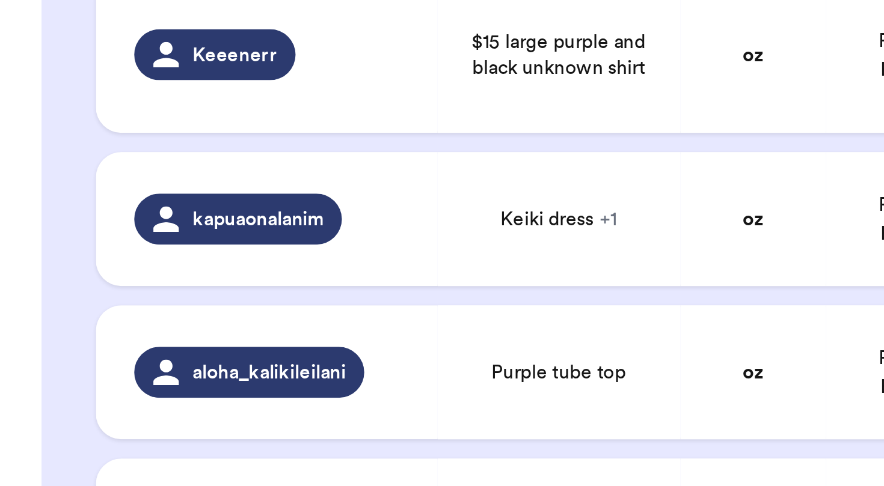
scroll to position [884, 0]
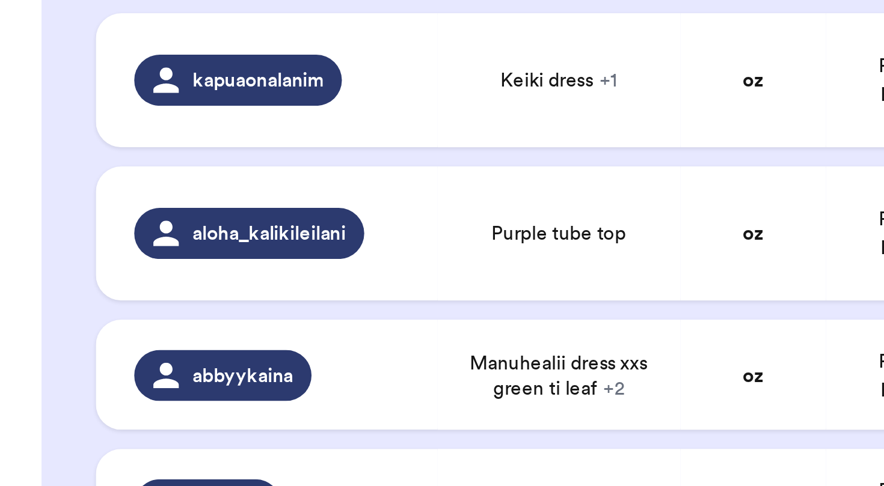
click at [190, 364] on span "Medium yellow Simply Sisters maxi dress w/low back + 4" at bounding box center [210, 378] width 77 height 29
type input "Medium yellow Simply Sisters maxi dress w/low back"
type input "Xs green Kiele jumper"
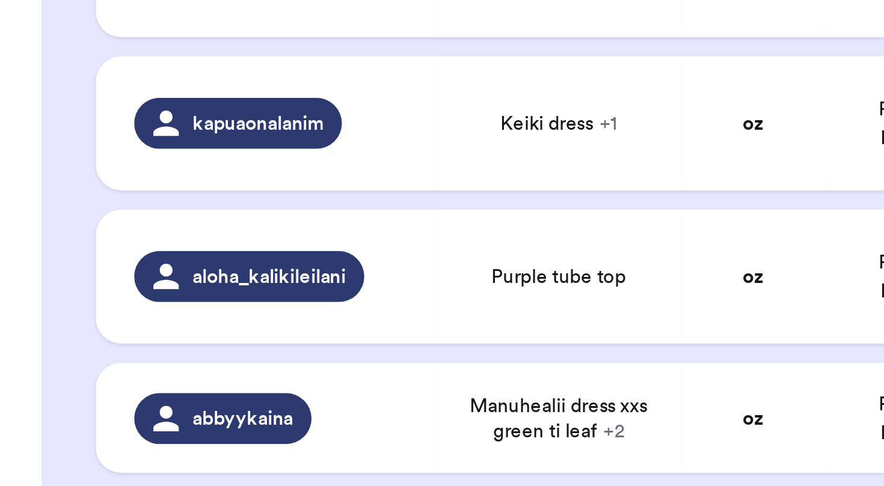
scroll to position [868, 0]
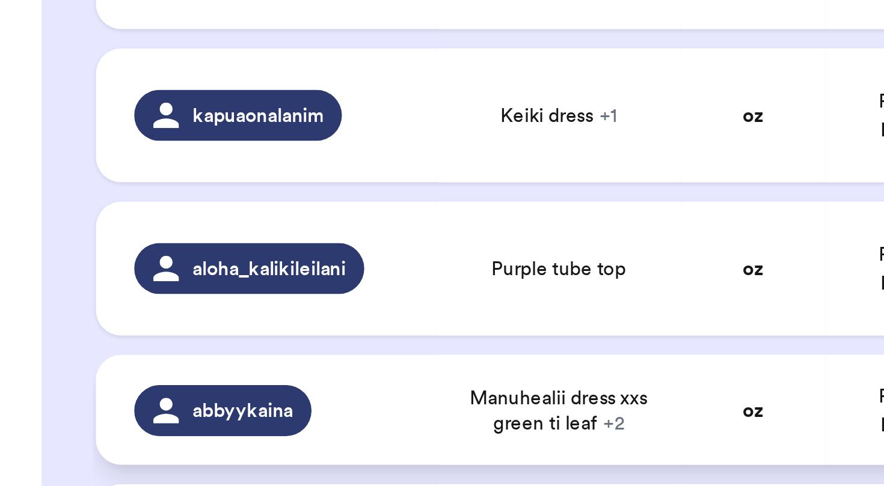
click at [236, 280] on span "Manuhealii dress xxs green ti leaf + 2" at bounding box center [210, 289] width 77 height 19
type input "Manuhealii dress xxs green ti leaf"
type input "Manuhealii dress xxs grayish blue ti leaf"
type input "Ari south top xs red palaka"
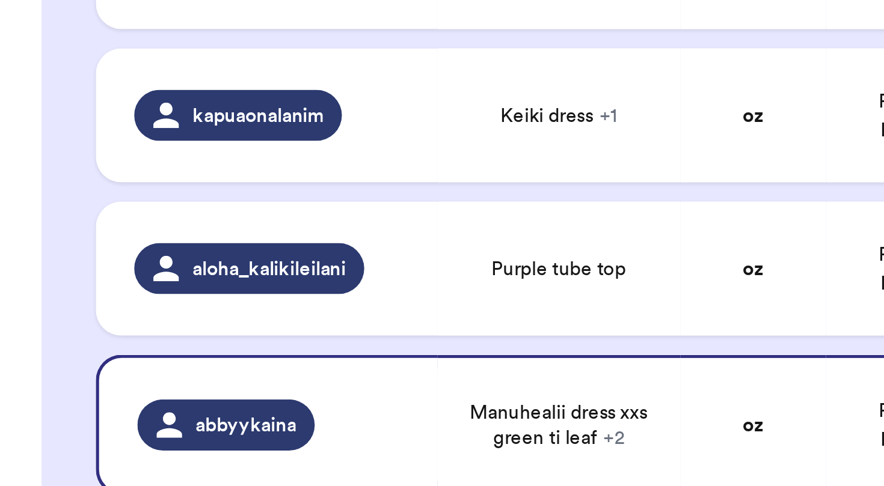
click at [225, 388] on span "Medium yellow Simply Sisters maxi dress w/low back + 4" at bounding box center [210, 402] width 77 height 29
type input "Medium yellow Simply Sisters maxi dress w/low back"
type input "Xs green Kiele jumper"
type input "Large blue Solshine and Co bodysuit/bikini"
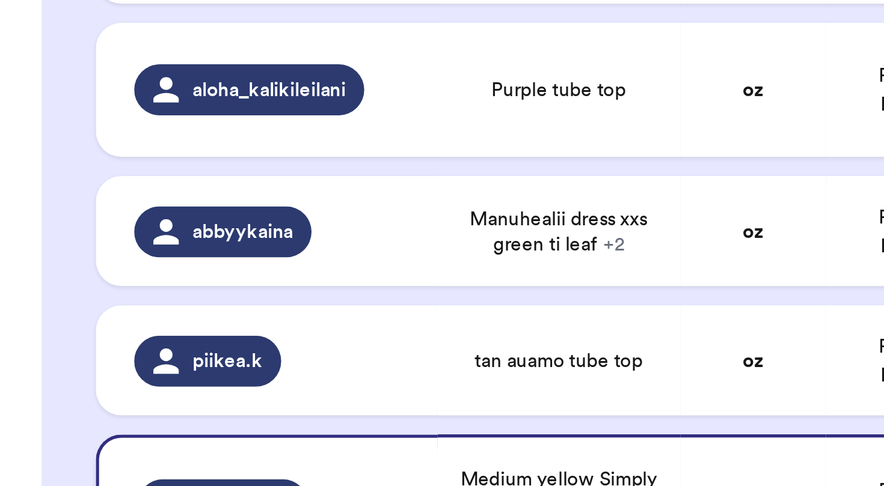
scroll to position [935, 0]
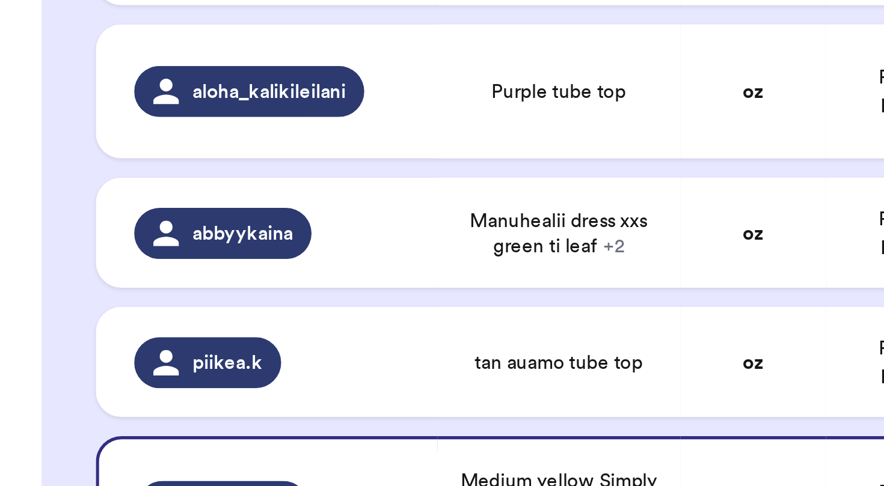
click at [227, 376] on span "small manu top" at bounding box center [210, 381] width 49 height 10
type input "small manu top"
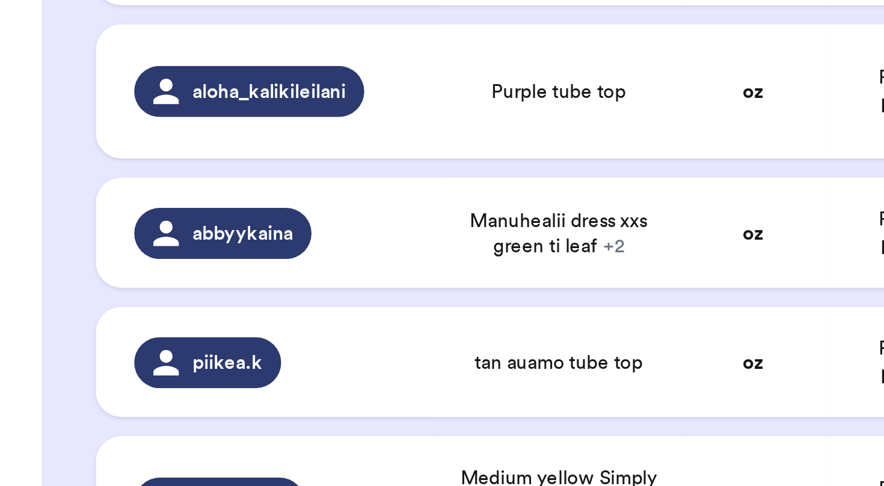
click at [216, 424] on span "Xs manuhealii jumper adjustable strap" at bounding box center [210, 433] width 77 height 19
type input "Xs manuhealii jumper adjustable strap"
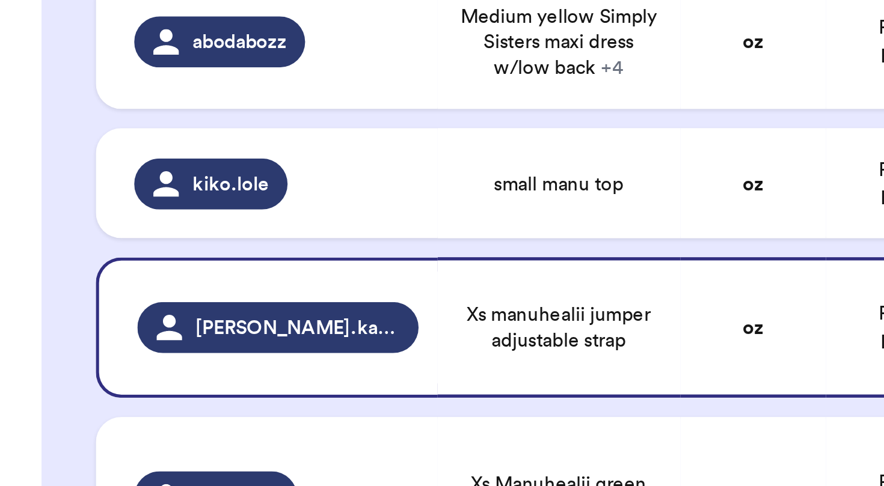
scroll to position [1087, 0]
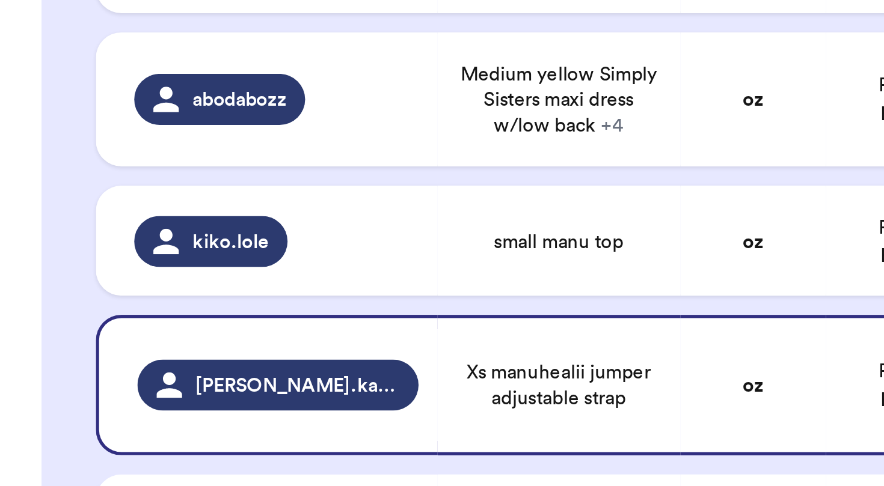
click at [253, 314] on td "Xs Manuhealii green pink ulu print dress" at bounding box center [210, 344] width 91 height 60
type input "Xs Manuhealii green pink ulu print dress"
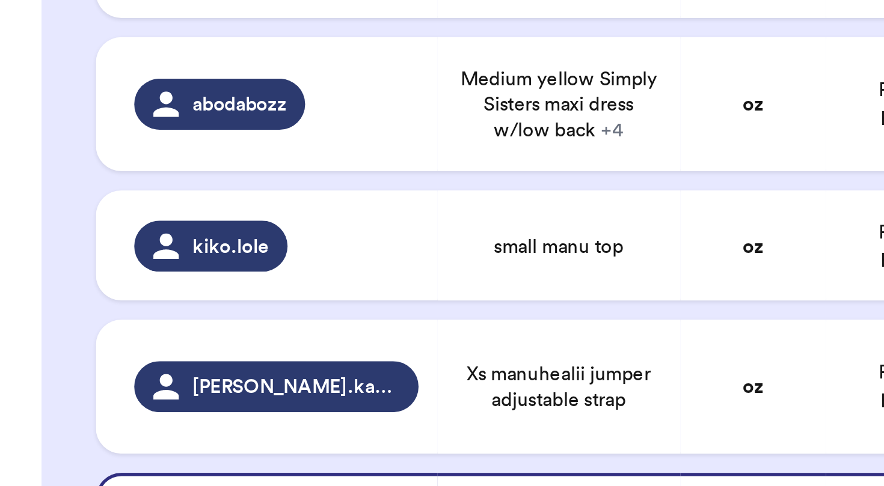
scroll to position [1103, 0]
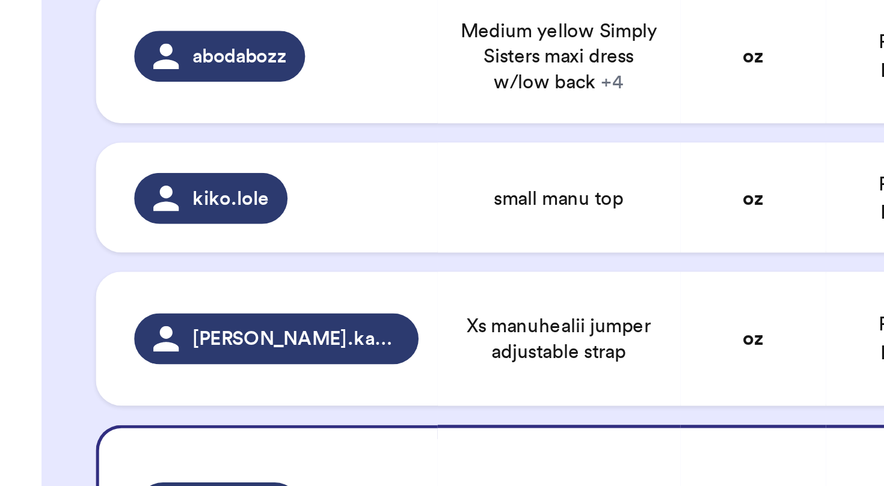
click at [170, 364] on td "XL Manuhealii Top - Pink + 1" at bounding box center [210, 389] width 91 height 50
type input "XL Manuhealii Top - Pink"
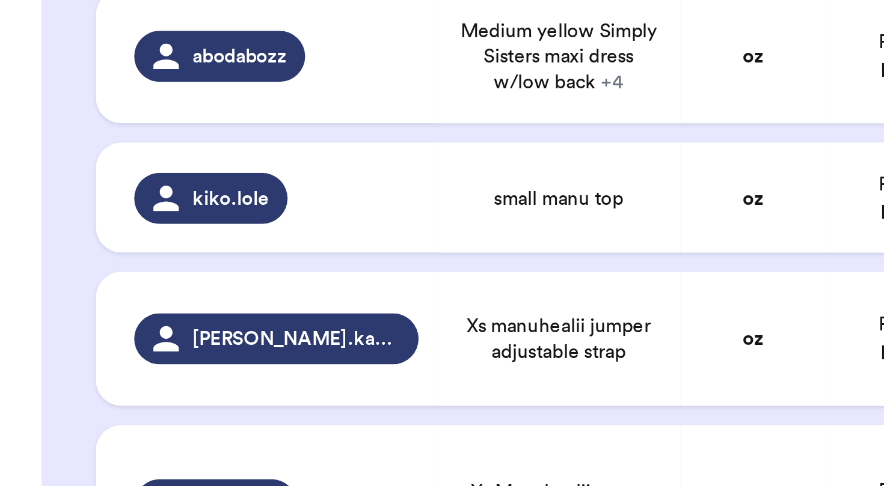
scroll to position [1128, 0]
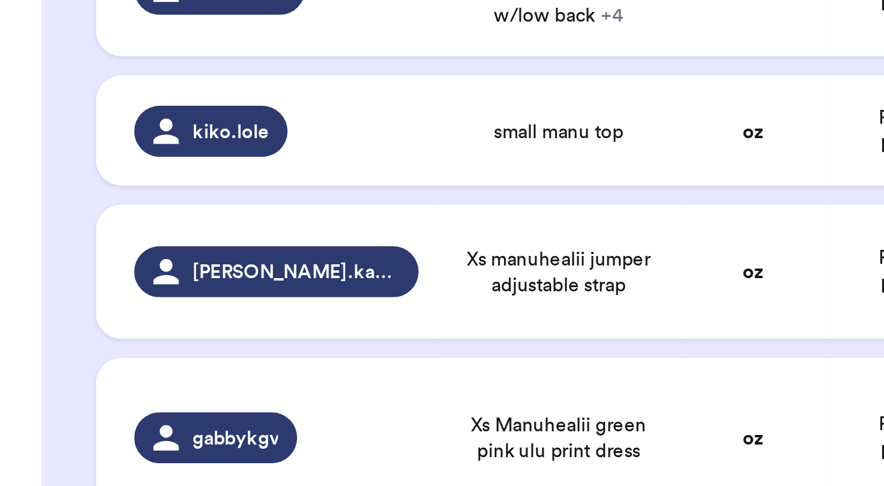
click at [171, 397] on td "White wehi wrap top, black Lex breezy top, and black off shoulder Ava sky tops" at bounding box center [210, 423] width 91 height 53
type input "White wehi wrap top, black Lex breezy top, and black off shoulder Ava sky tops"
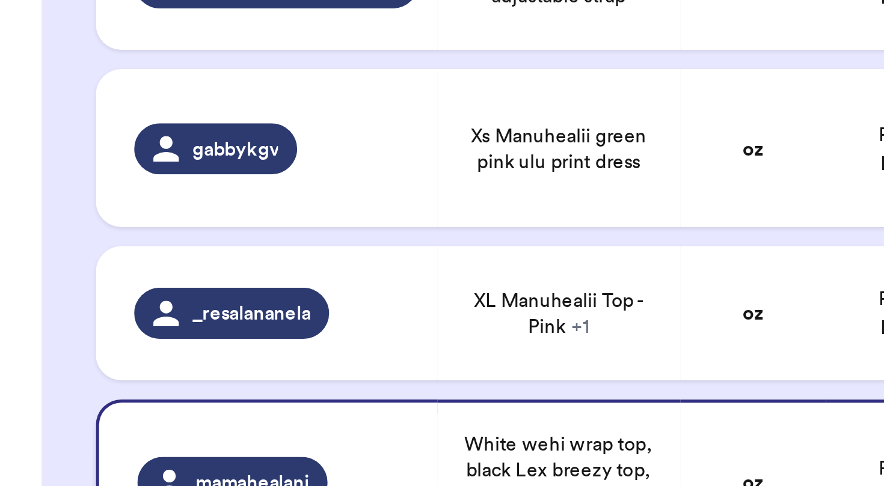
scroll to position [1239, 0]
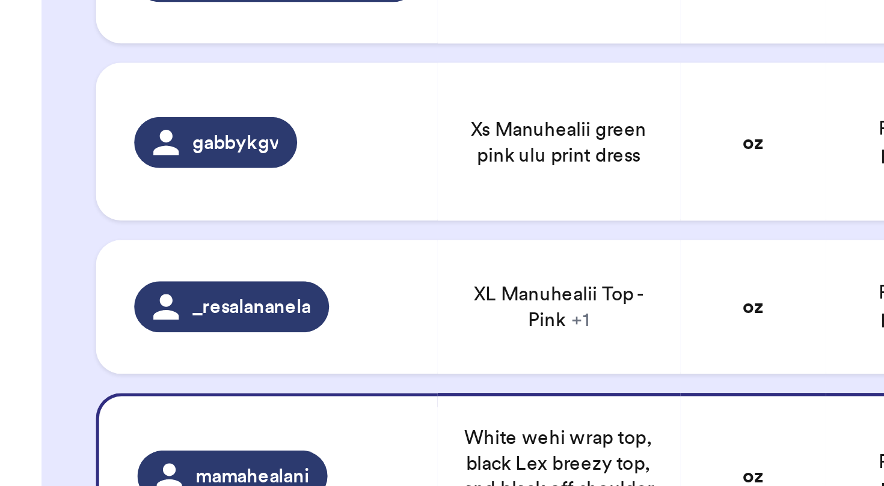
click at [169, 352] on td "2 green manu keychains" at bounding box center [210, 377] width 91 height 50
type input "2 green manu keychains"
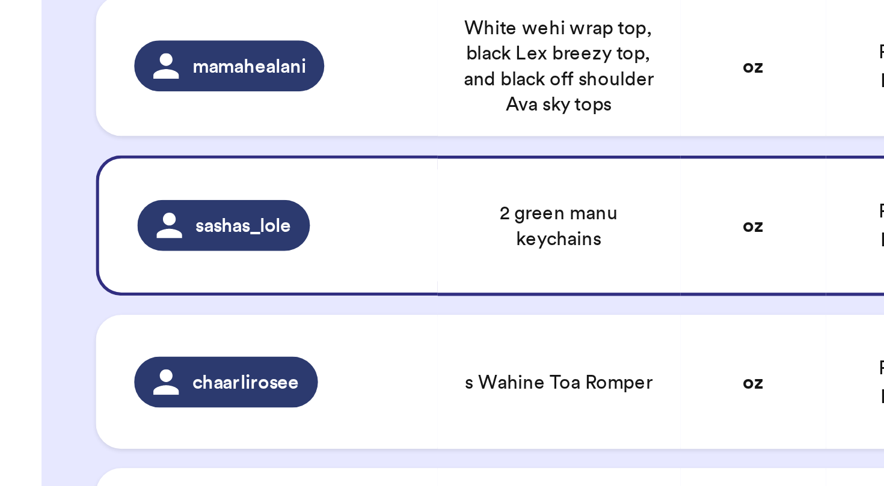
scroll to position [537, 0]
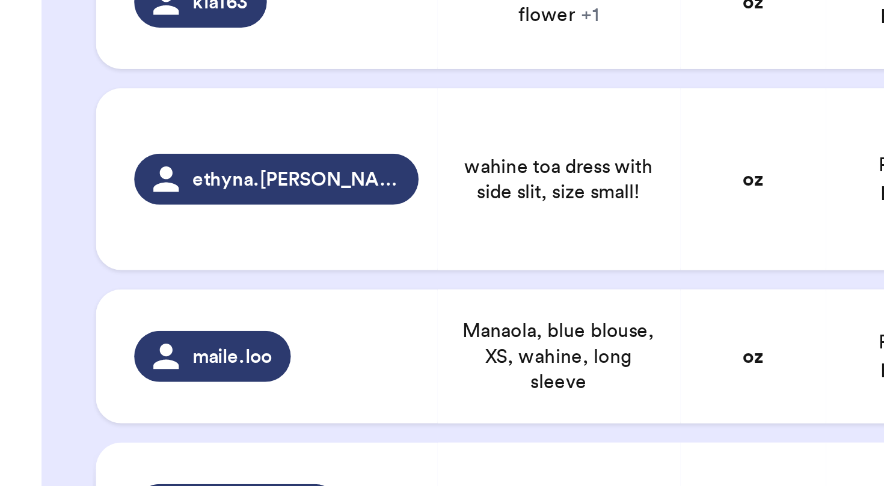
click at [150, 317] on div "forever_nohea" at bounding box center [103, 326] width 106 height 19
type input "Ava Sky Pants pink flower size small"
